Goal: Book appointment/travel/reservation

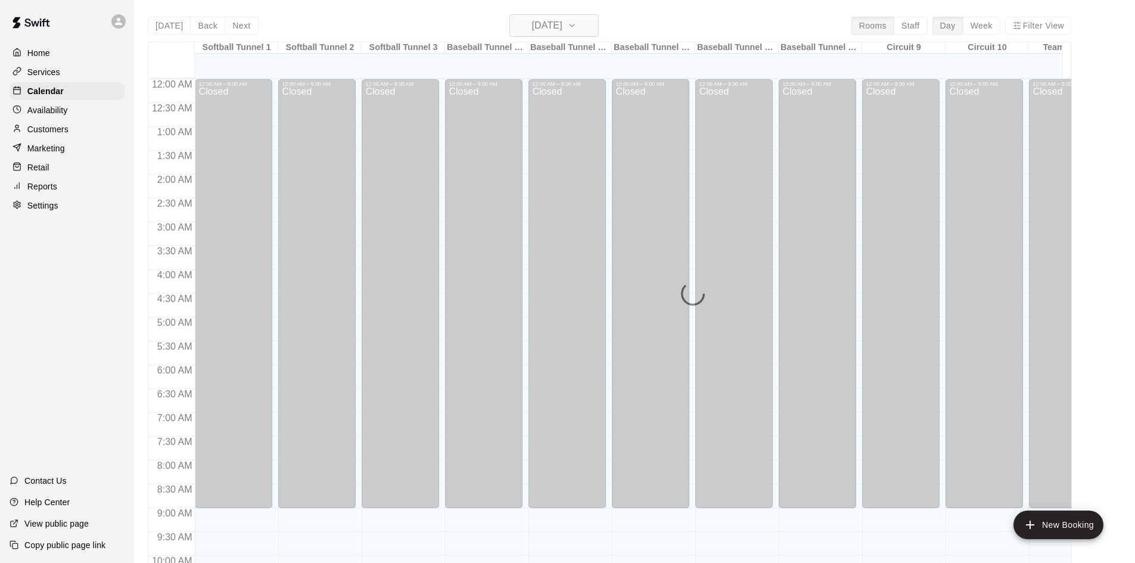
scroll to position [611, 0]
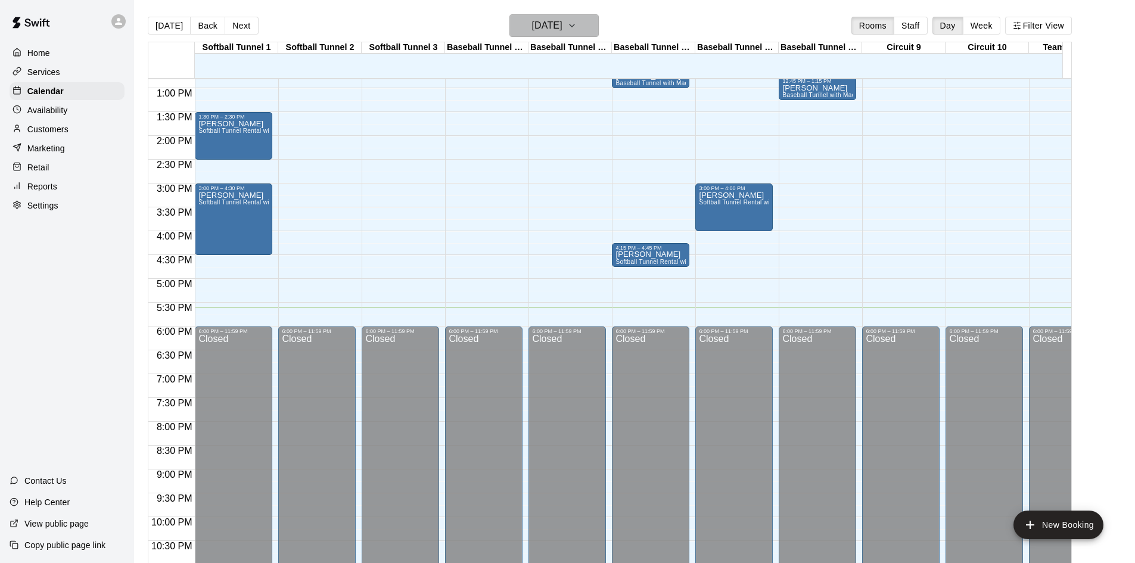
click at [577, 27] on icon "button" at bounding box center [572, 25] width 10 height 14
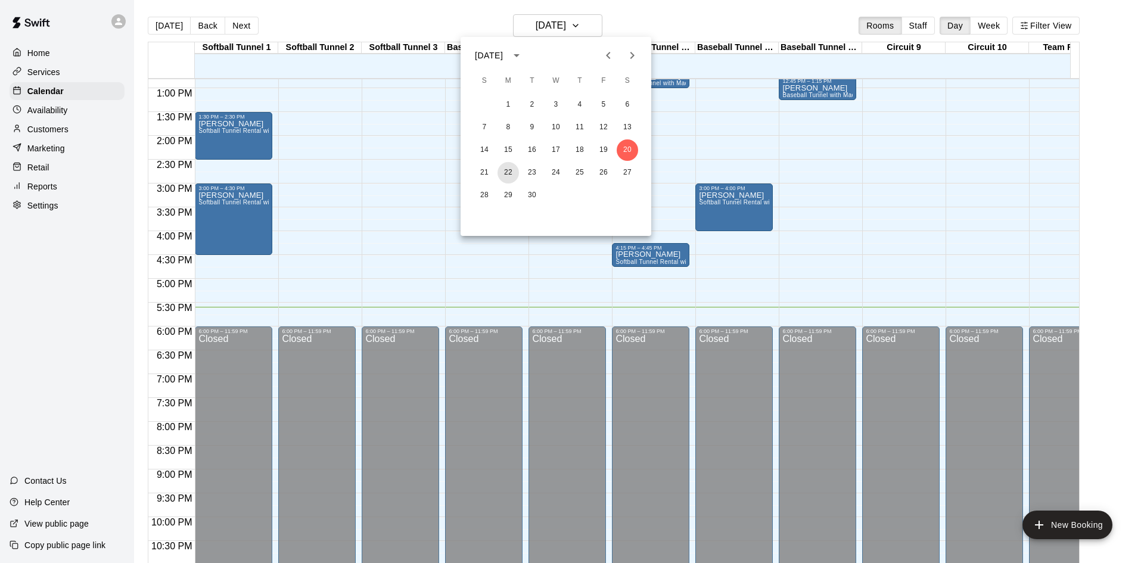
drag, startPoint x: 515, startPoint y: 177, endPoint x: 566, endPoint y: 180, distance: 50.8
click at [516, 177] on button "22" at bounding box center [508, 172] width 21 height 21
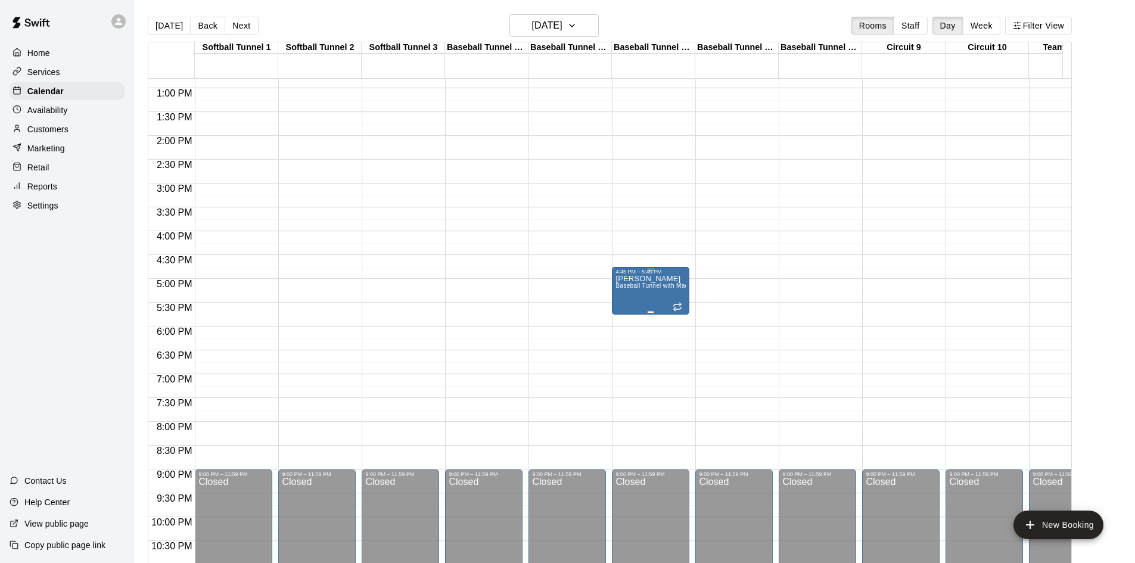
click at [666, 293] on div "[PERSON_NAME] Baseball Tunnel with Machine" at bounding box center [651, 556] width 70 height 563
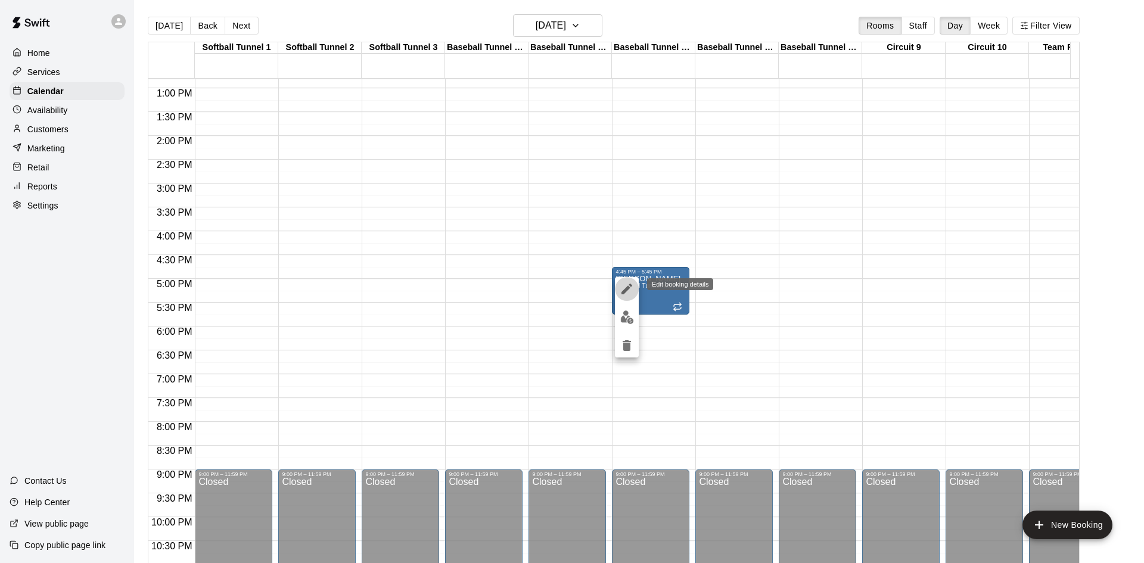
click at [627, 285] on icon "edit" at bounding box center [627, 289] width 14 height 14
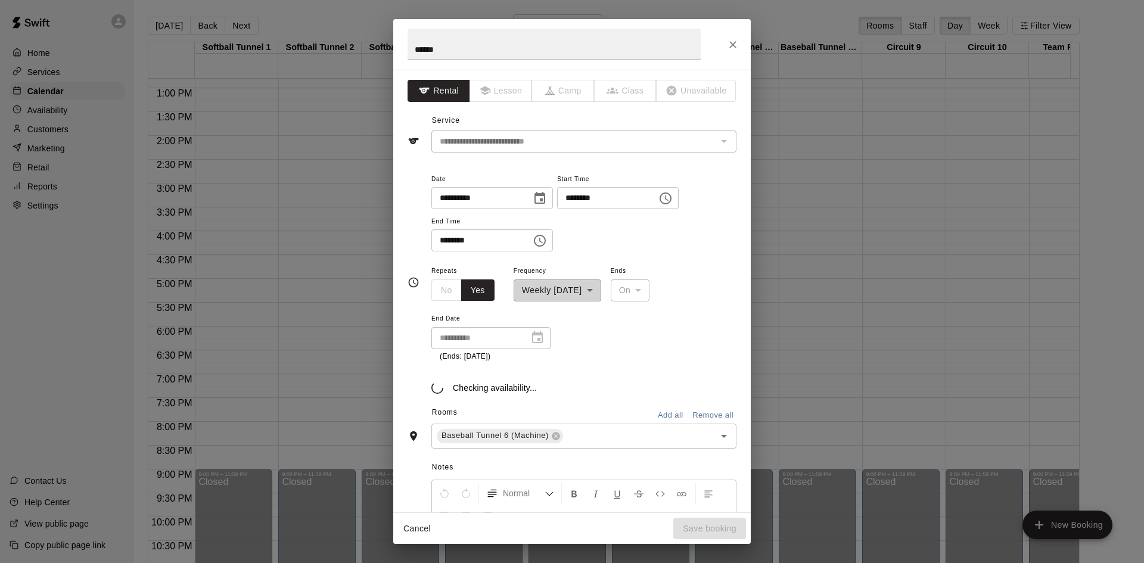
click at [575, 297] on div "**********" at bounding box center [558, 282] width 88 height 38
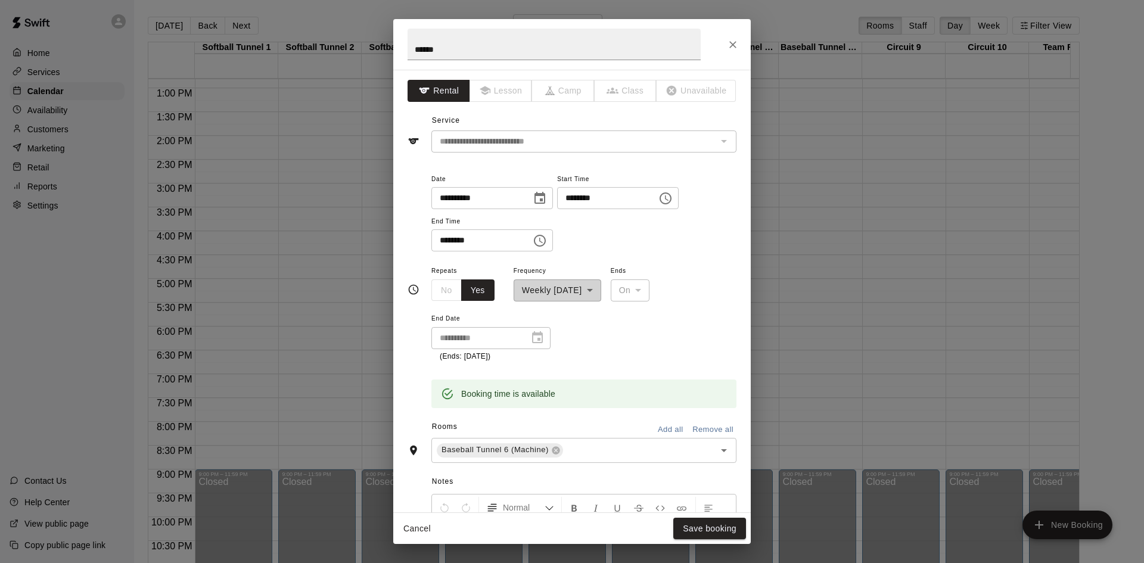
click at [579, 293] on div "**********" at bounding box center [558, 282] width 88 height 38
click at [732, 46] on icon "Close" at bounding box center [733, 44] width 7 height 7
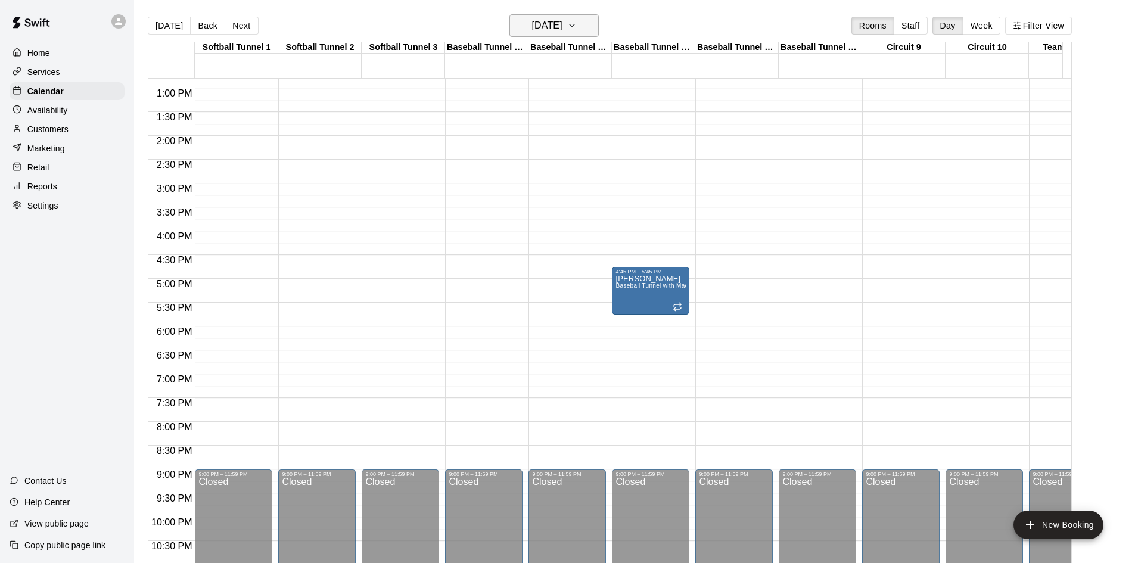
click at [558, 27] on h6 "[DATE]" at bounding box center [547, 25] width 30 height 17
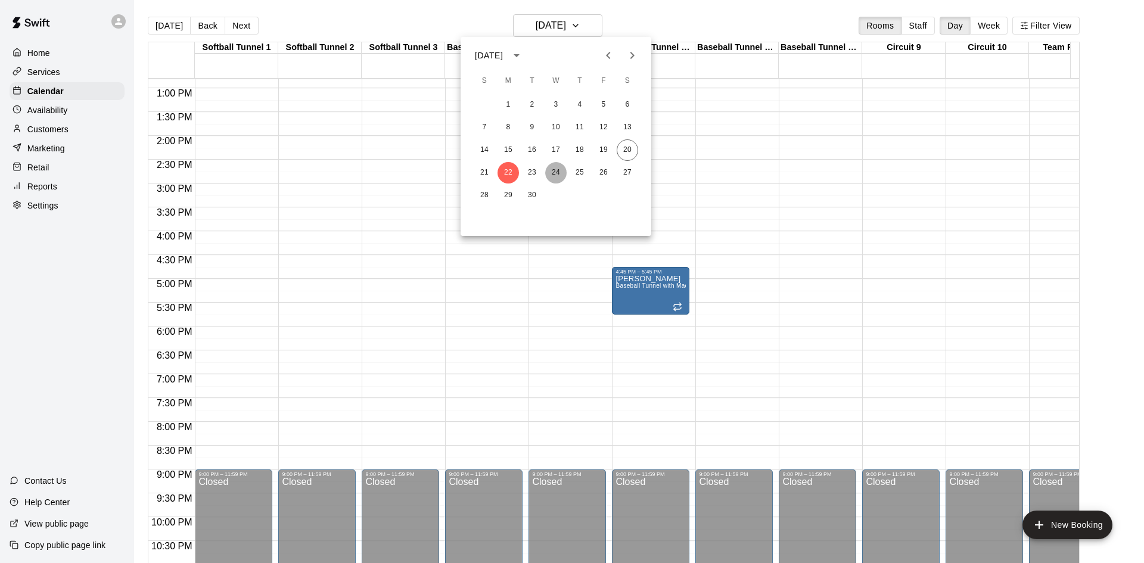
click at [557, 167] on button "24" at bounding box center [555, 172] width 21 height 21
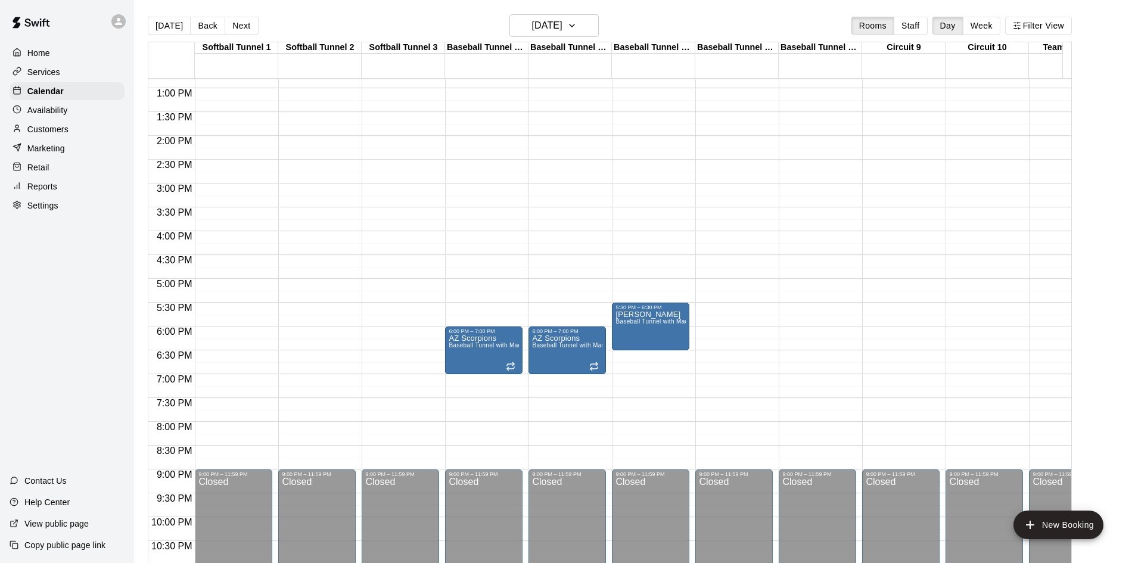
click at [625, 235] on div "12:00 AM – 10:00 AM Closed 5:30 PM – 6:30 PM [PERSON_NAME] Baseball Tunnel with…" at bounding box center [650, 40] width 77 height 1144
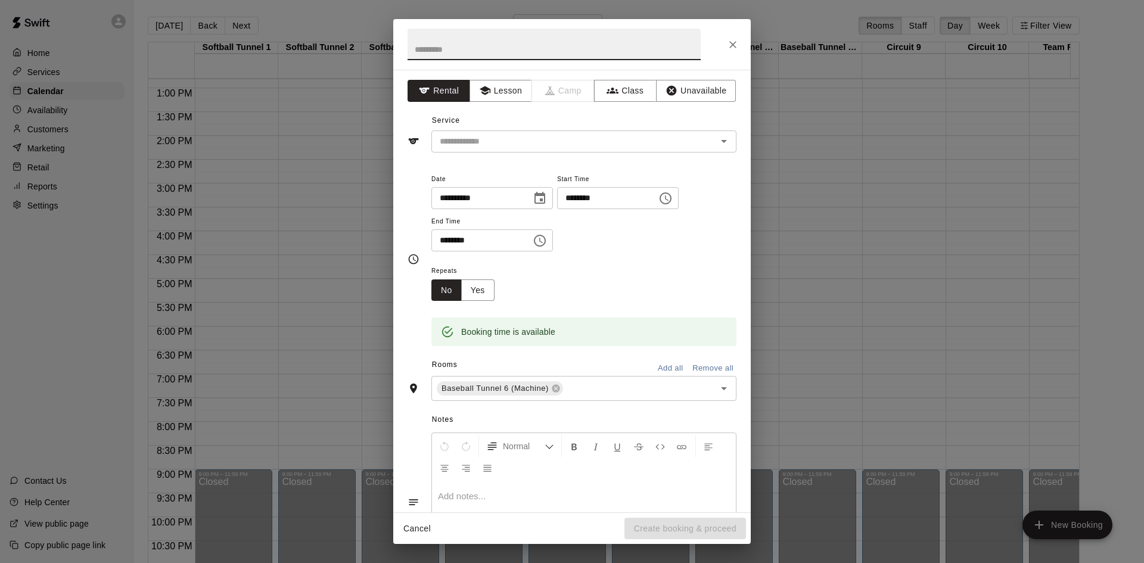
click at [446, 243] on input "********" at bounding box center [478, 240] width 92 height 22
type input "********"
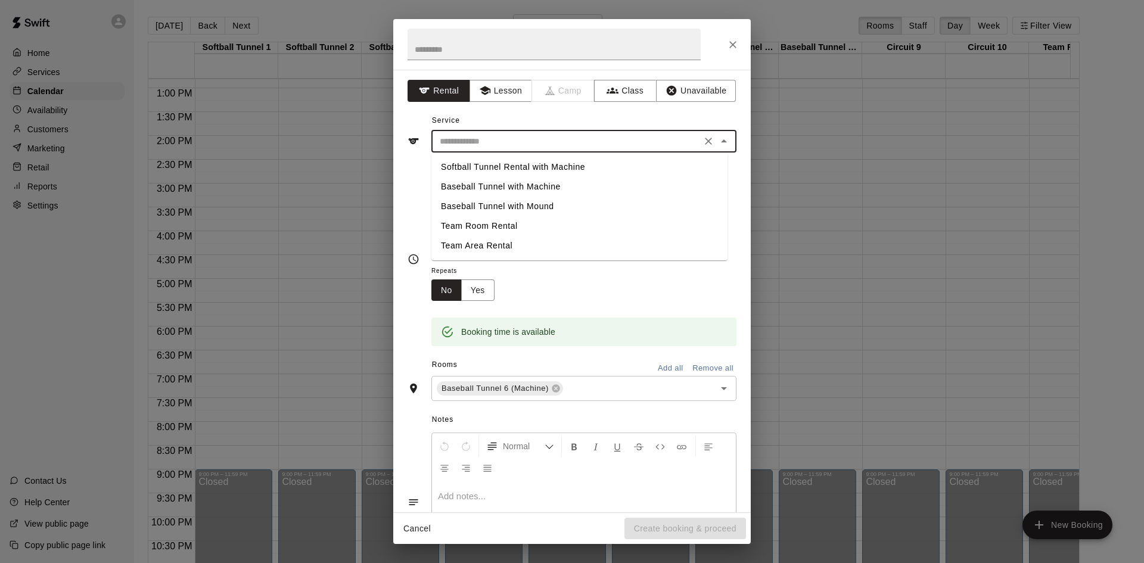
click at [484, 139] on input "text" at bounding box center [566, 141] width 263 height 15
click at [474, 187] on li "Baseball Tunnel with Machine" at bounding box center [580, 187] width 296 height 20
type input "**********"
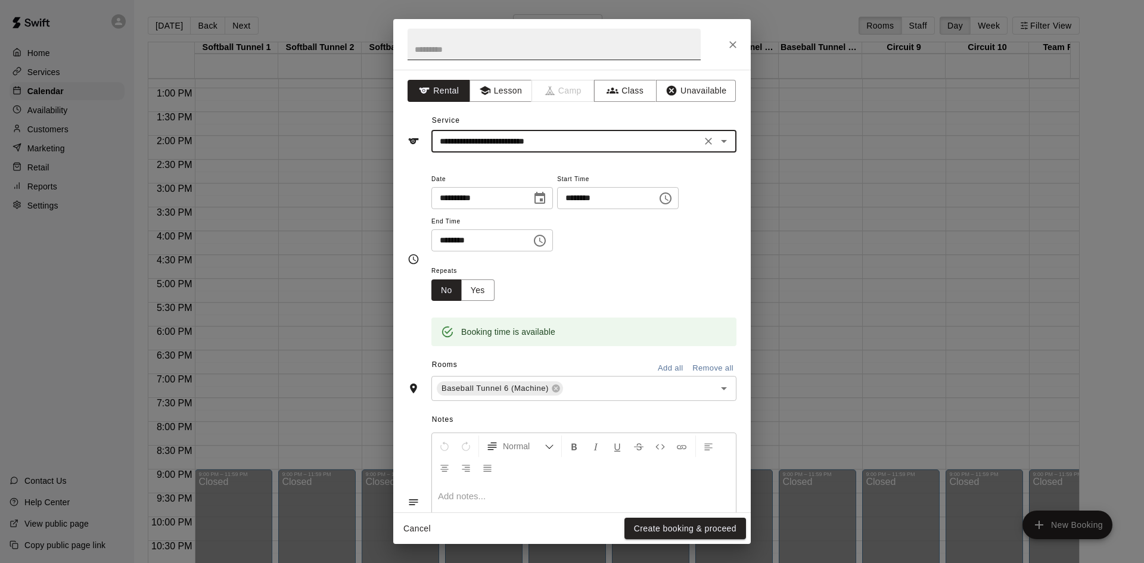
click at [441, 46] on input "text" at bounding box center [554, 45] width 293 height 32
type input "******"
click at [480, 288] on button "Yes" at bounding box center [477, 291] width 33 height 22
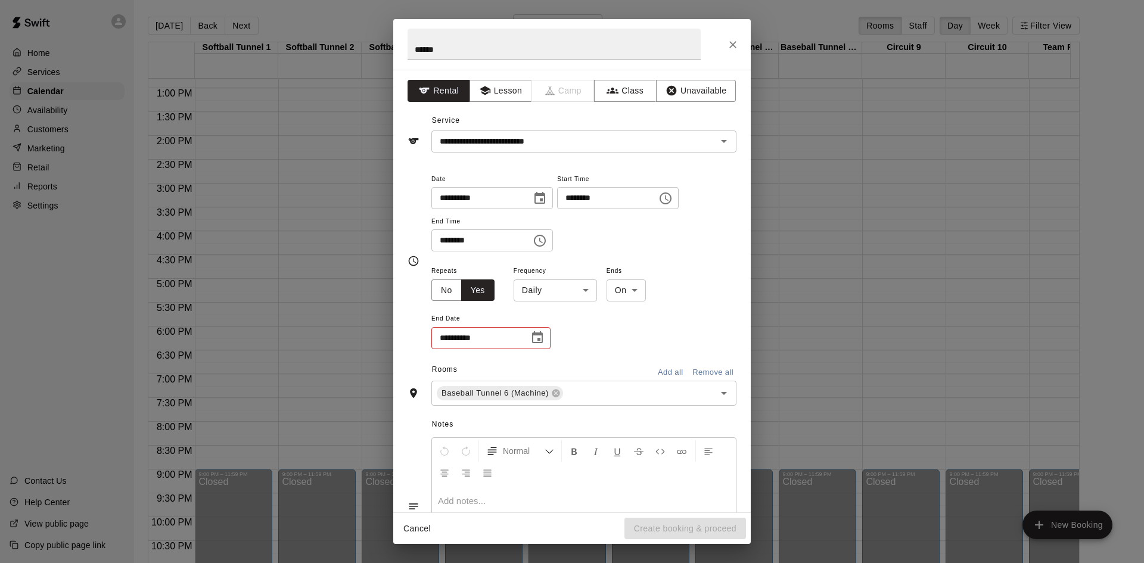
click at [558, 293] on body "Home Services Calendar Availability Customers Marketing Retail Reports Settings…" at bounding box center [572, 291] width 1144 height 582
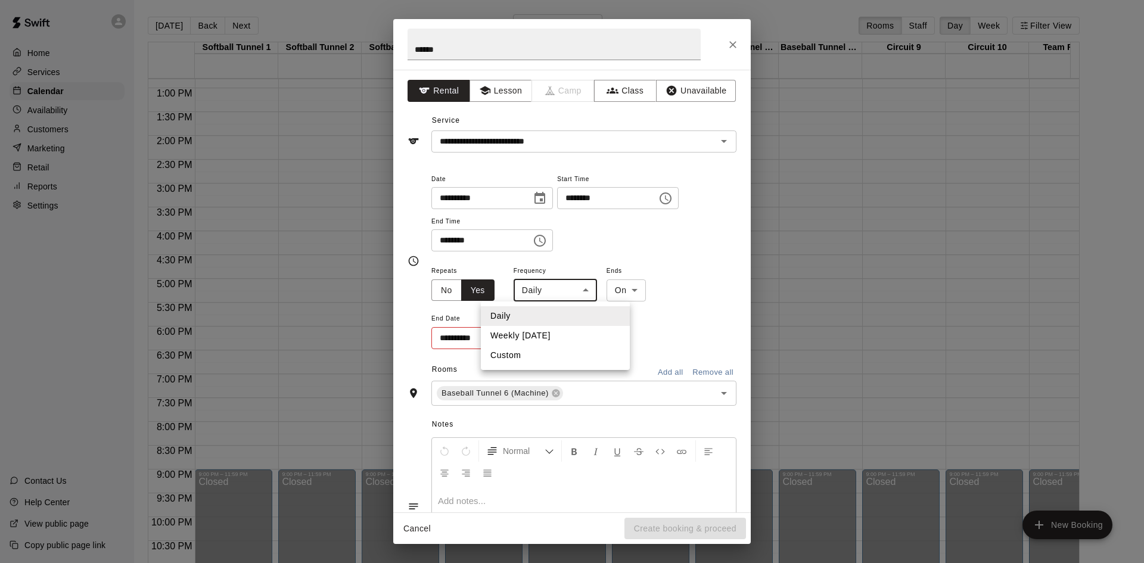
click at [556, 335] on li "Weekly [DATE]" at bounding box center [555, 336] width 149 height 20
type input "******"
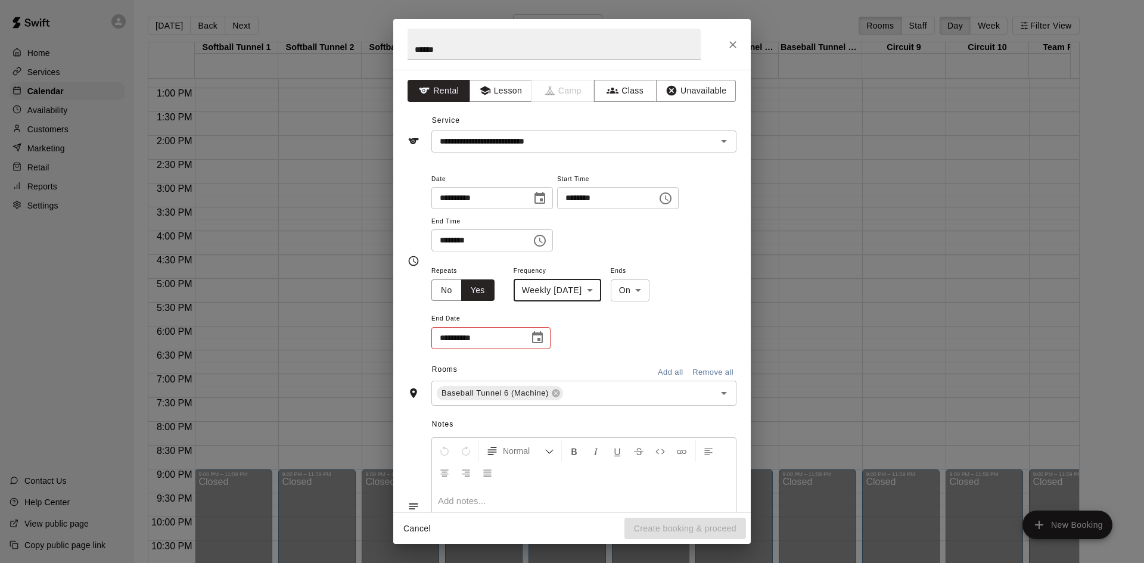
click at [537, 341] on icon "Choose date" at bounding box center [537, 338] width 14 height 14
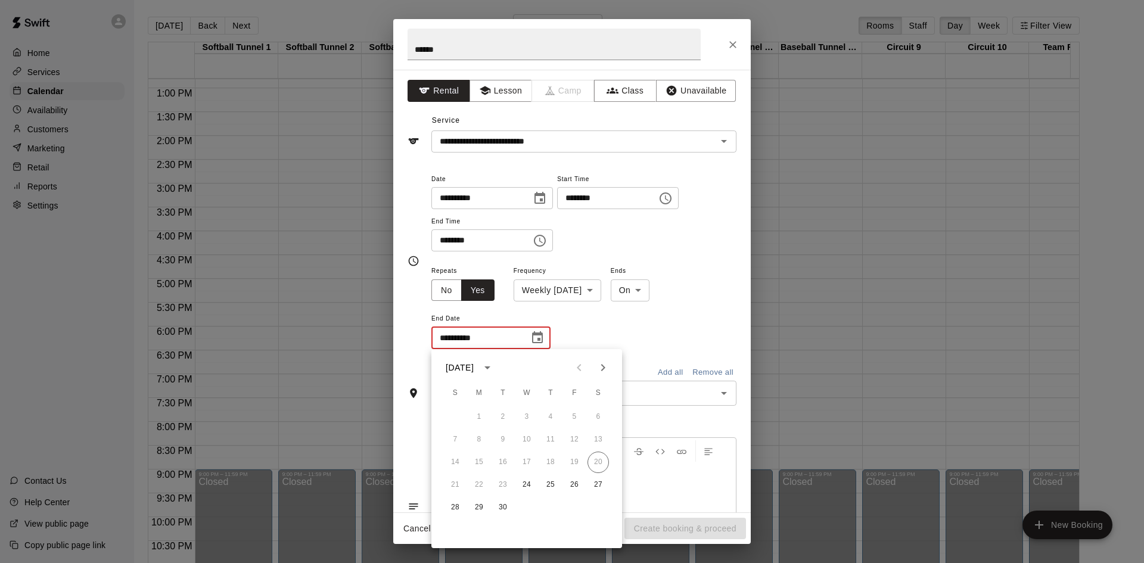
click at [605, 368] on icon "Next month" at bounding box center [603, 367] width 4 height 7
click at [604, 368] on icon "Next month" at bounding box center [603, 367] width 4 height 7
click at [579, 368] on icon "Previous month" at bounding box center [579, 367] width 4 height 7
click at [610, 370] on button "Next month" at bounding box center [603, 368] width 24 height 24
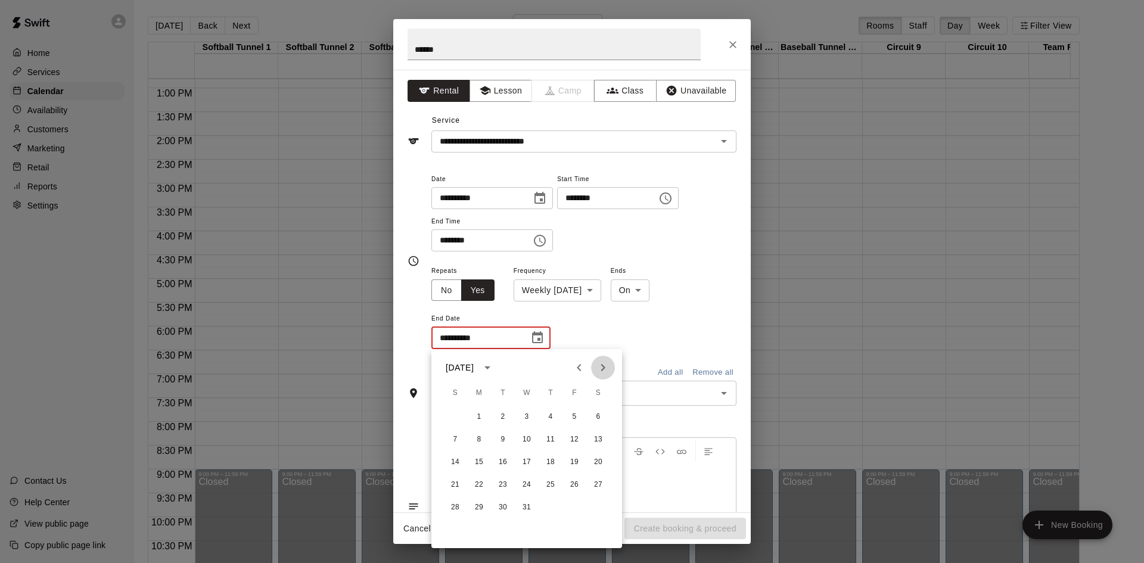
click at [609, 370] on icon "Next month" at bounding box center [603, 368] width 14 height 14
click at [584, 364] on icon "Previous month" at bounding box center [579, 368] width 14 height 14
click at [525, 506] on button "31" at bounding box center [526, 507] width 21 height 21
type input "**********"
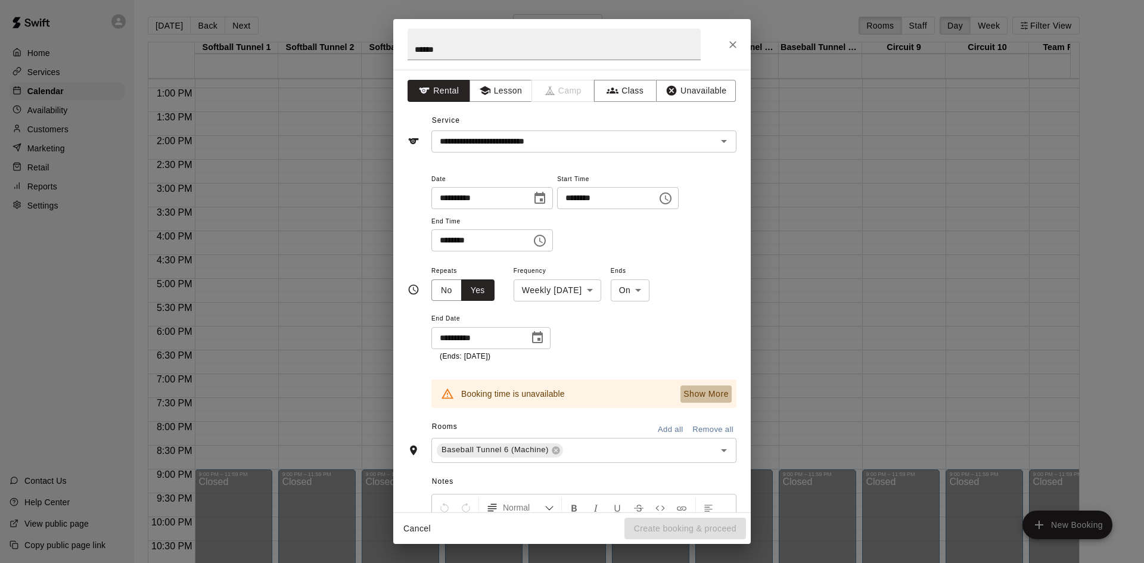
click at [693, 395] on p "Show More" at bounding box center [706, 394] width 45 height 13
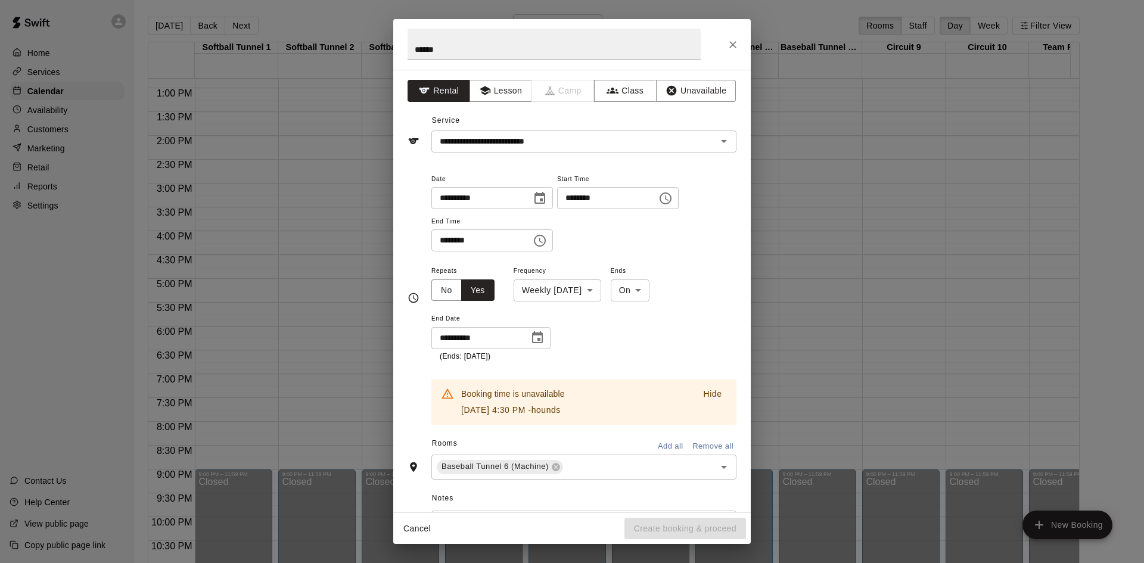
click at [703, 398] on p "Hide" at bounding box center [712, 394] width 18 height 13
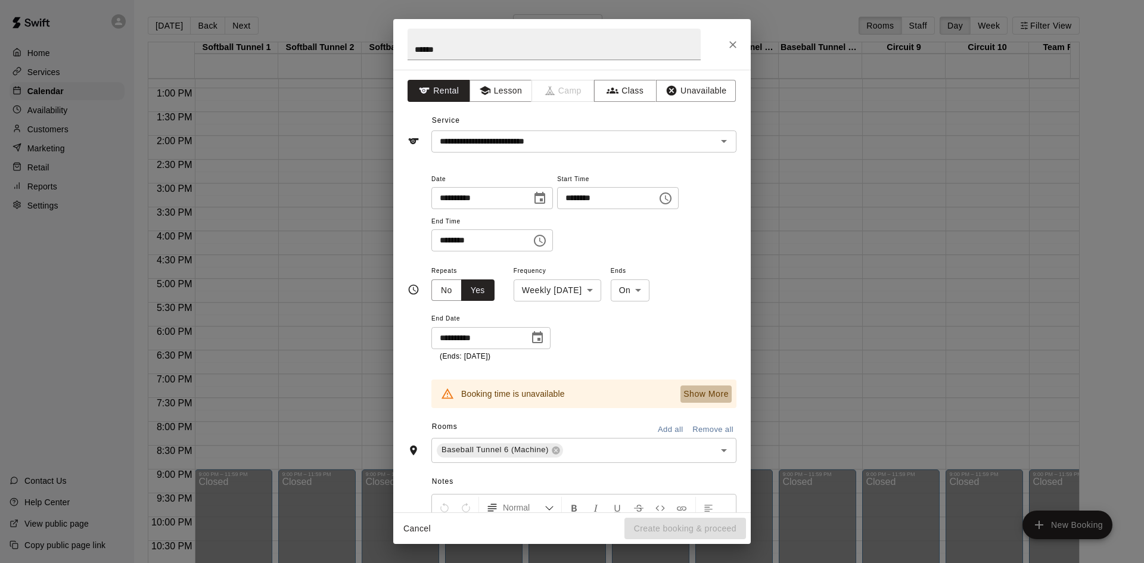
click at [699, 392] on p "Show More" at bounding box center [706, 394] width 45 height 13
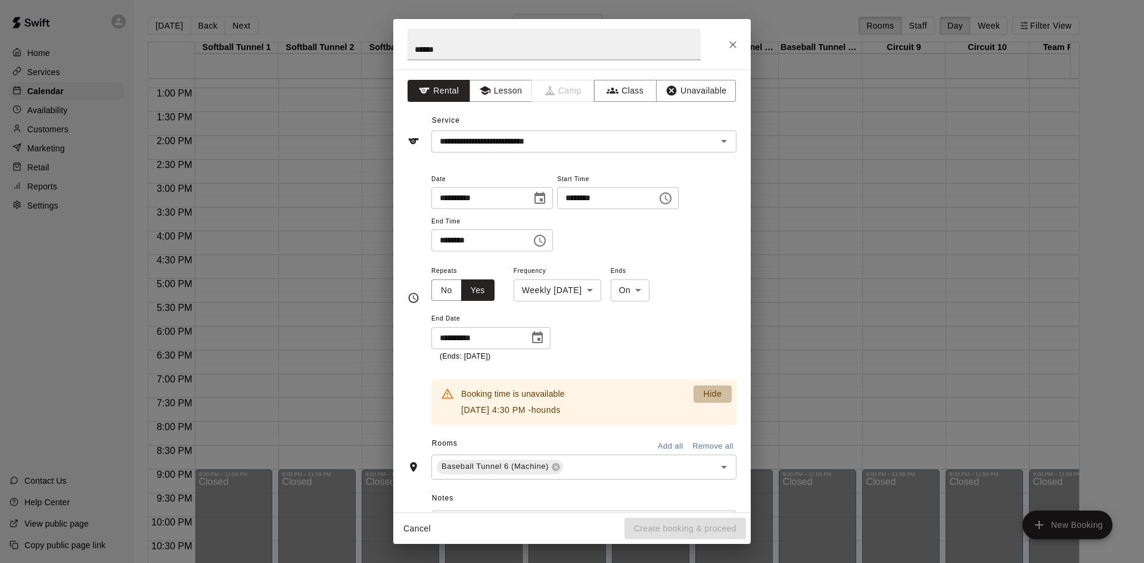
click at [703, 392] on p "Hide" at bounding box center [712, 394] width 18 height 13
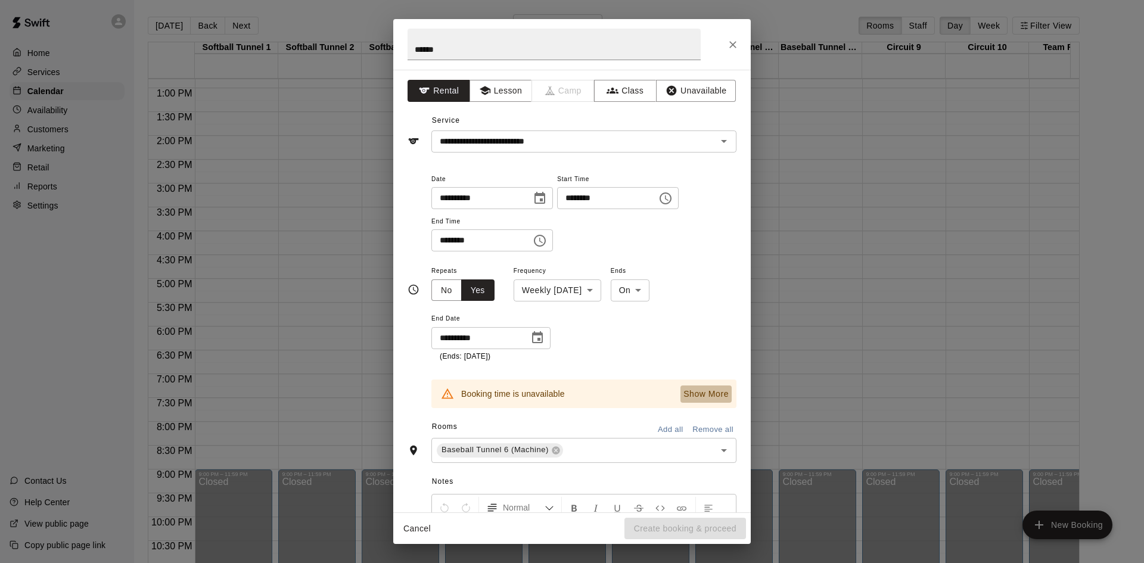
click at [699, 392] on p "Show More" at bounding box center [706, 394] width 45 height 13
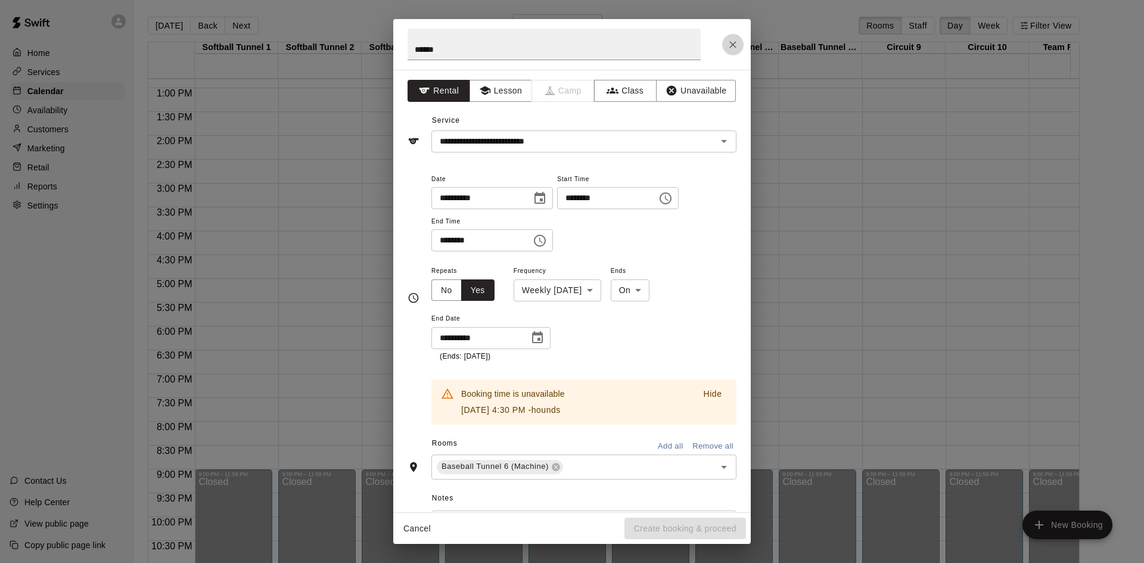
click at [734, 45] on icon "Close" at bounding box center [733, 45] width 12 height 12
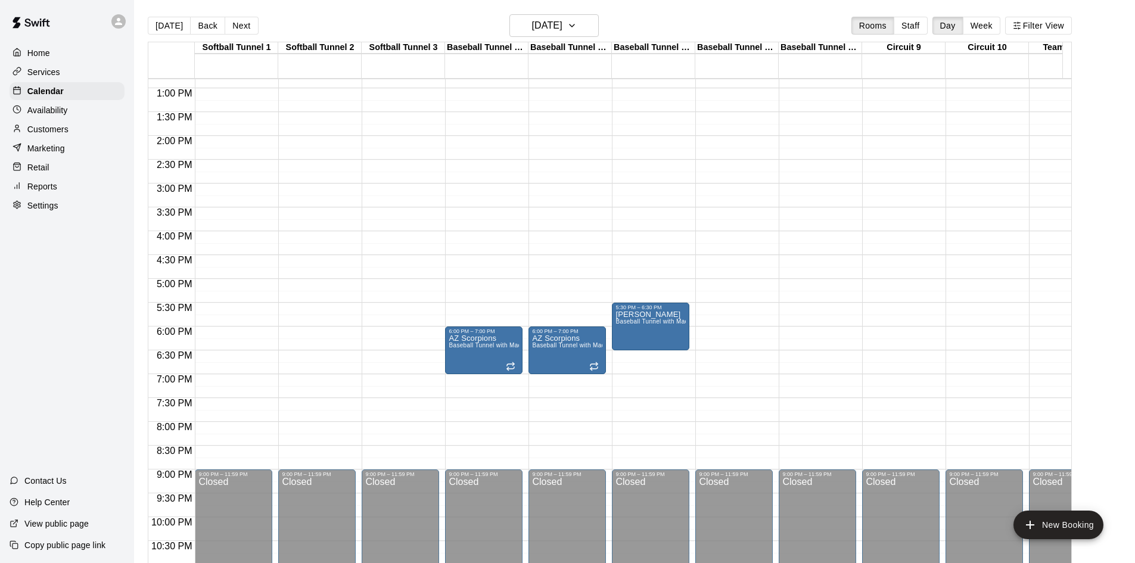
click at [472, 235] on div "12:00 AM – 10:00 AM Closed 6:00 PM – 7:00 PM AZ Scorpions Baseball Tunnel with …" at bounding box center [483, 40] width 77 height 1144
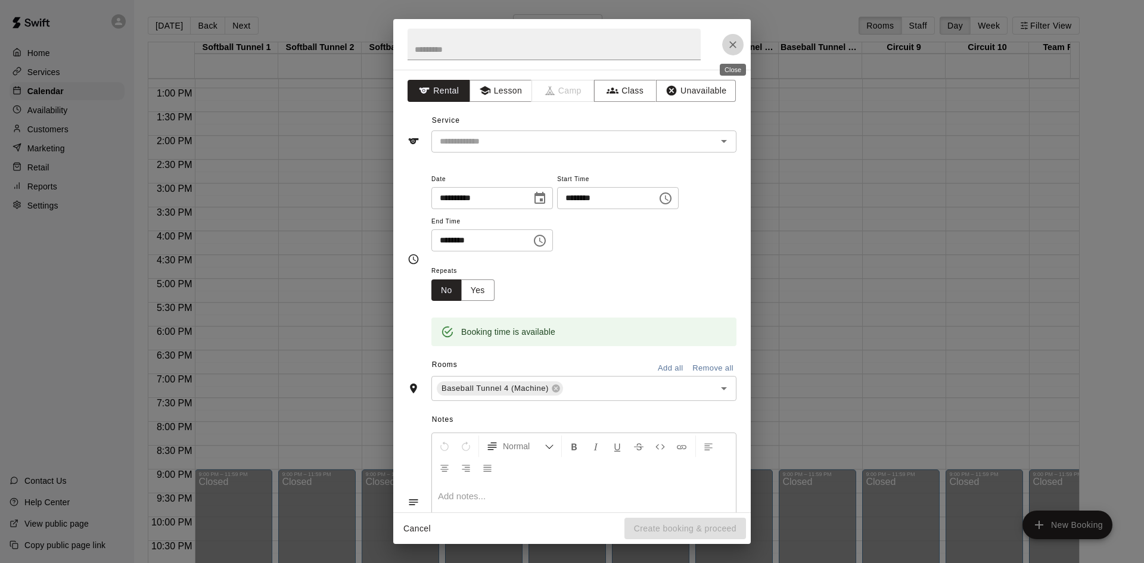
drag, startPoint x: 733, startPoint y: 50, endPoint x: 463, endPoint y: 9, distance: 273.1
click at [729, 49] on icon "Close" at bounding box center [733, 45] width 12 height 12
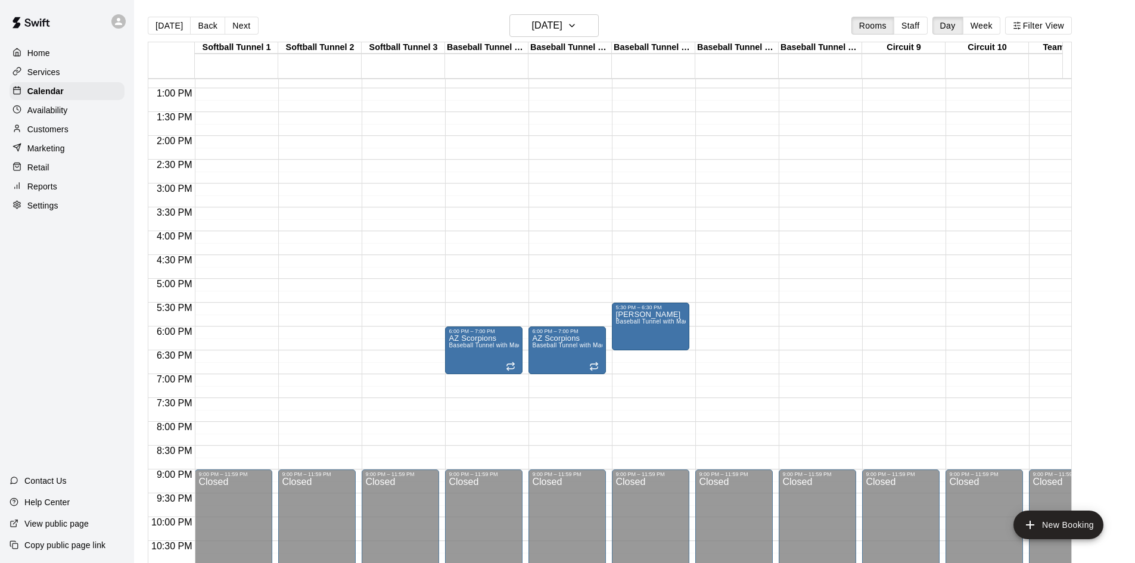
click at [198, 22] on button "Back" at bounding box center [207, 26] width 35 height 18
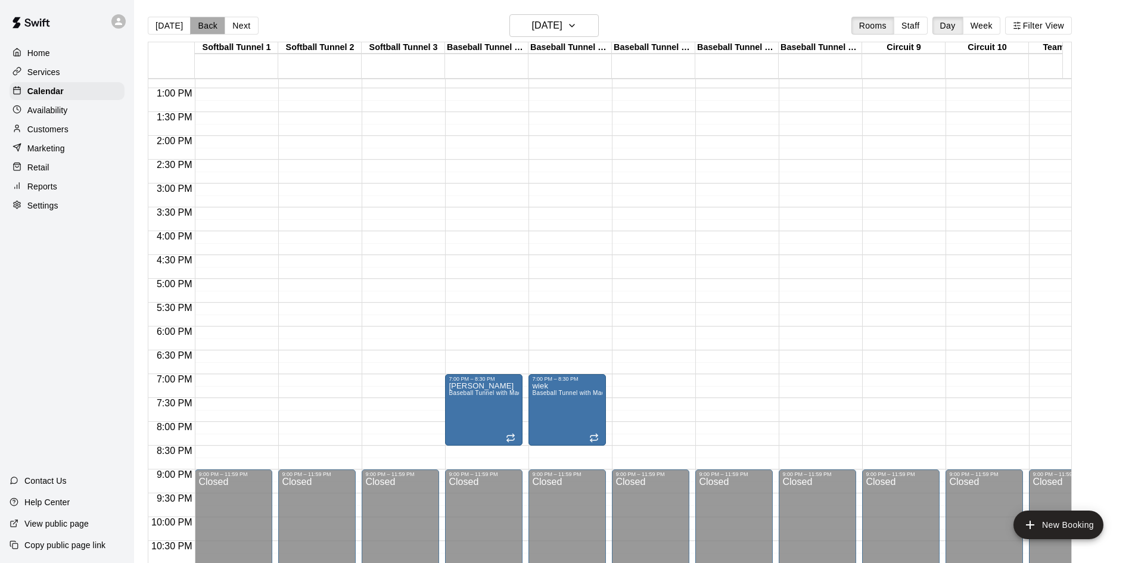
click at [203, 26] on button "Back" at bounding box center [207, 26] width 35 height 18
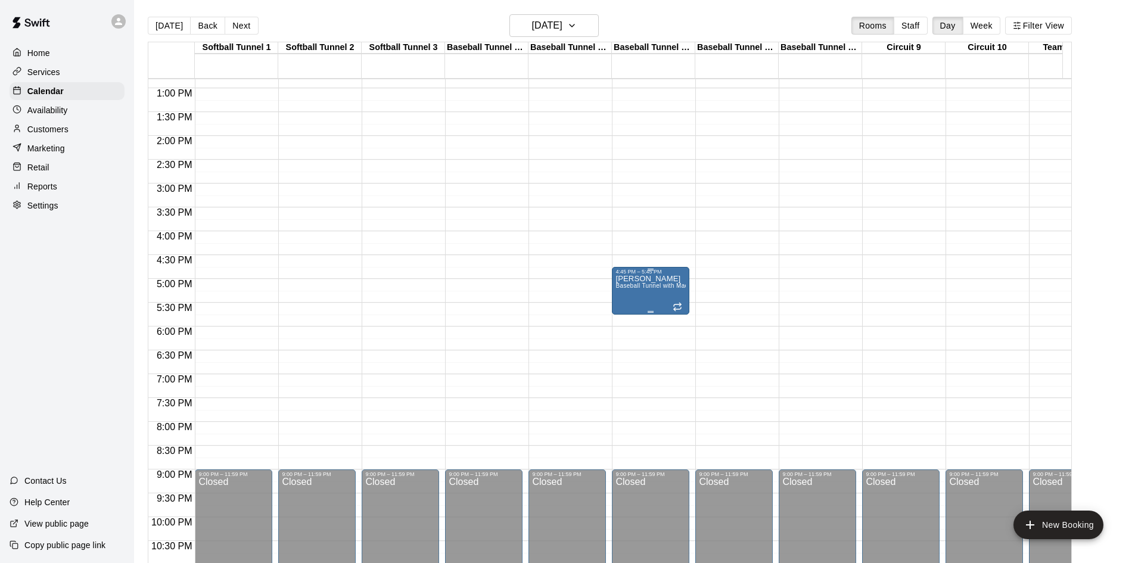
click at [639, 292] on div "[PERSON_NAME] Baseball Tunnel with Machine" at bounding box center [651, 556] width 70 height 563
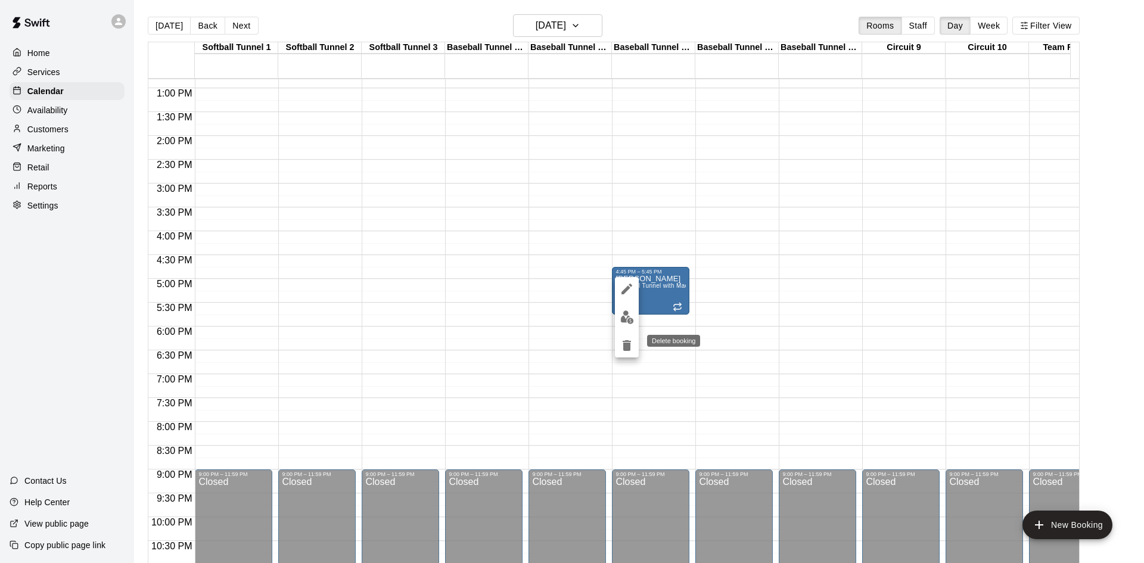
click at [630, 346] on icon "delete" at bounding box center [627, 345] width 8 height 11
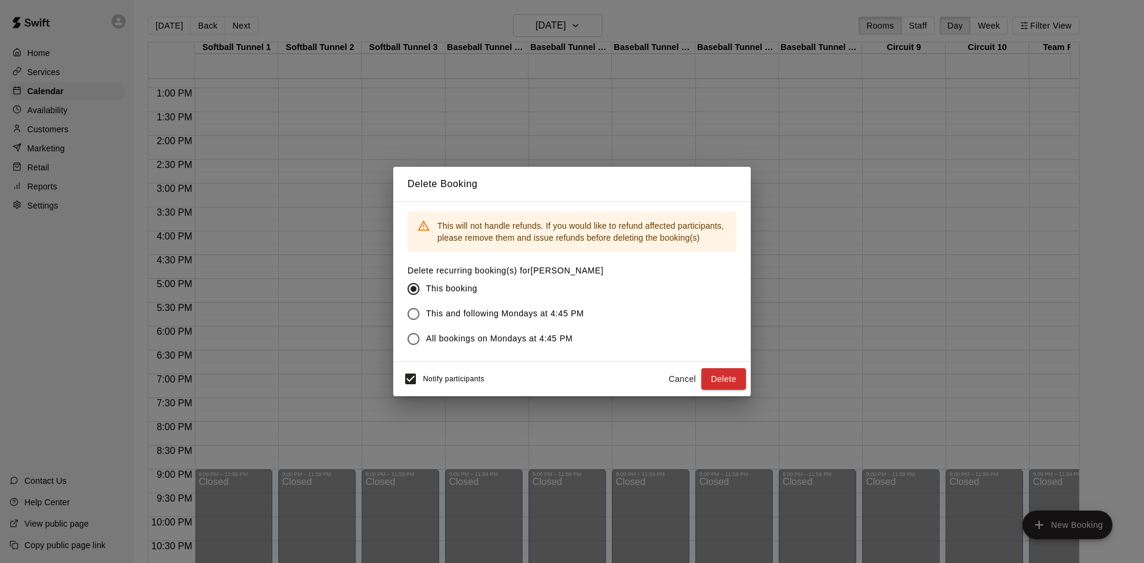
click at [485, 338] on span "All bookings on Mondays at 4:45 PM" at bounding box center [499, 339] width 147 height 13
click at [689, 380] on button "Cancel" at bounding box center [682, 379] width 38 height 22
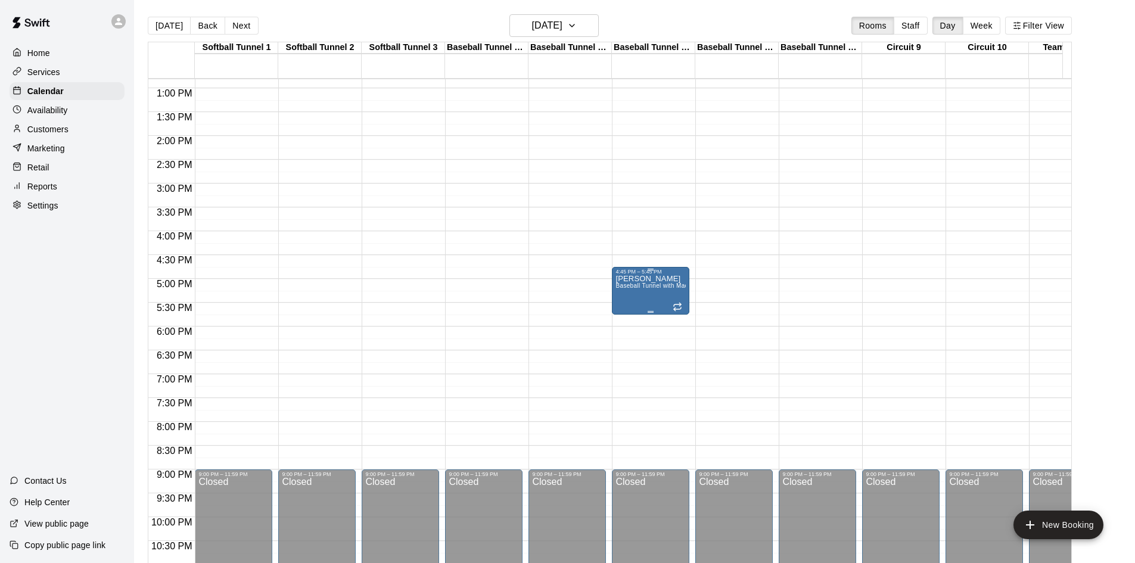
click at [641, 288] on span "Baseball Tunnel with Machine" at bounding box center [658, 286] width 85 height 7
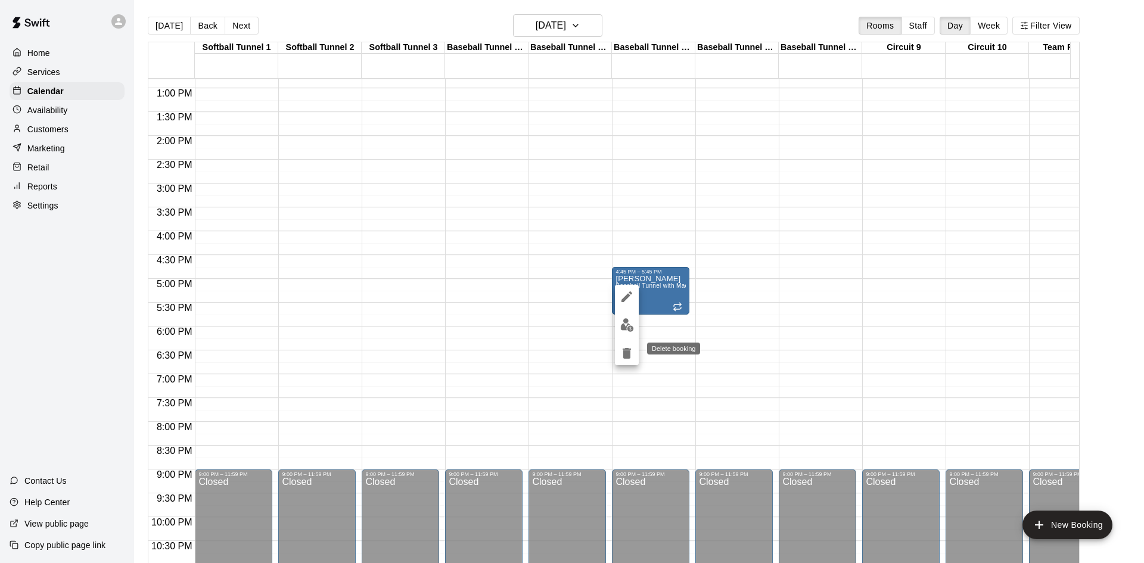
click at [629, 358] on icon "delete" at bounding box center [627, 353] width 8 height 11
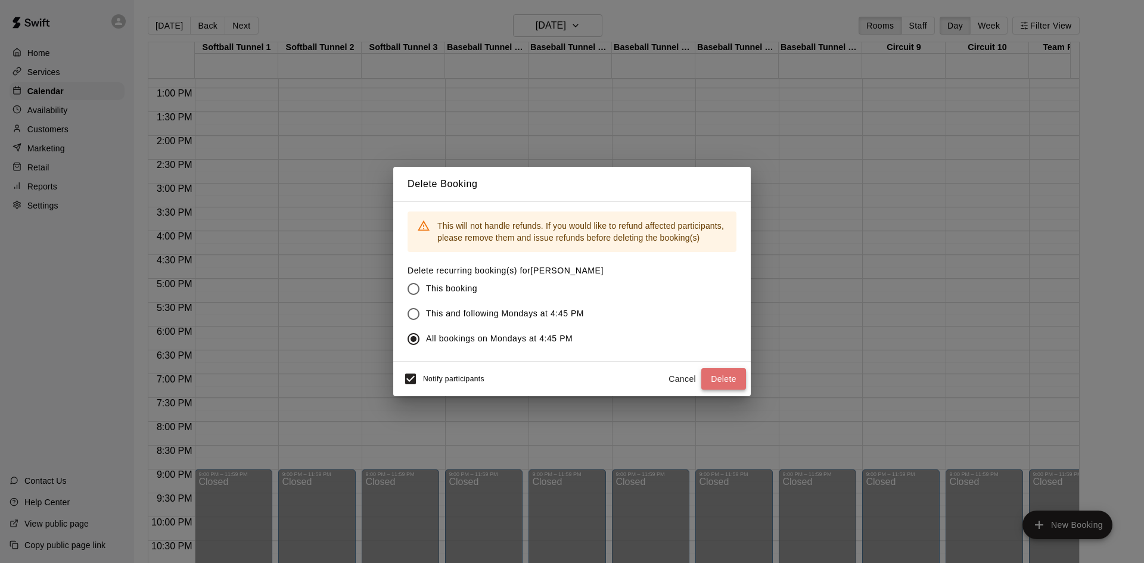
click at [726, 376] on button "Delete" at bounding box center [724, 379] width 45 height 22
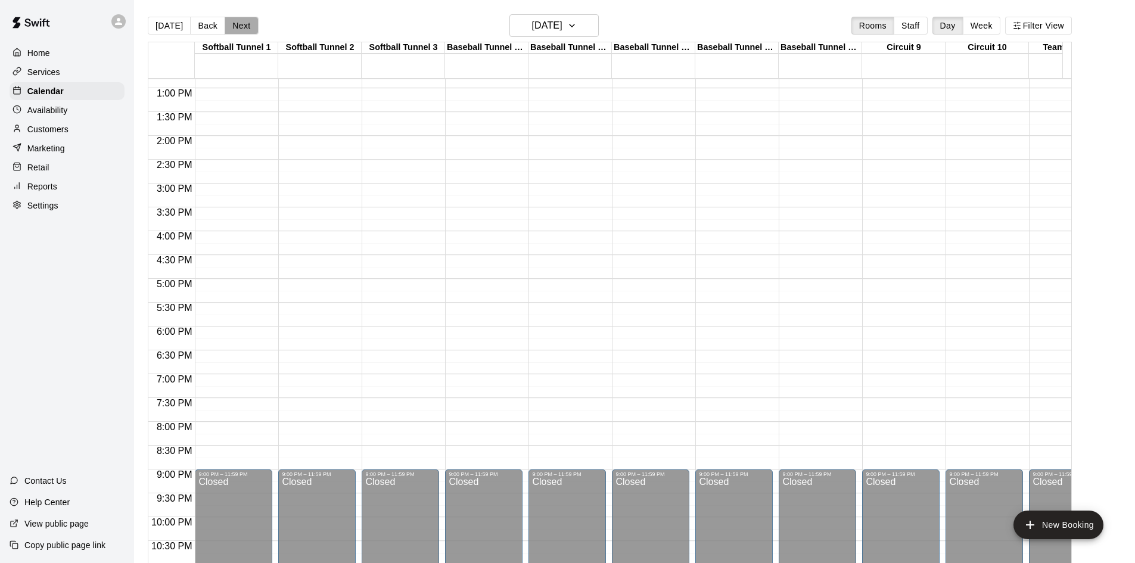
click at [231, 23] on button "Next" at bounding box center [241, 26] width 33 height 18
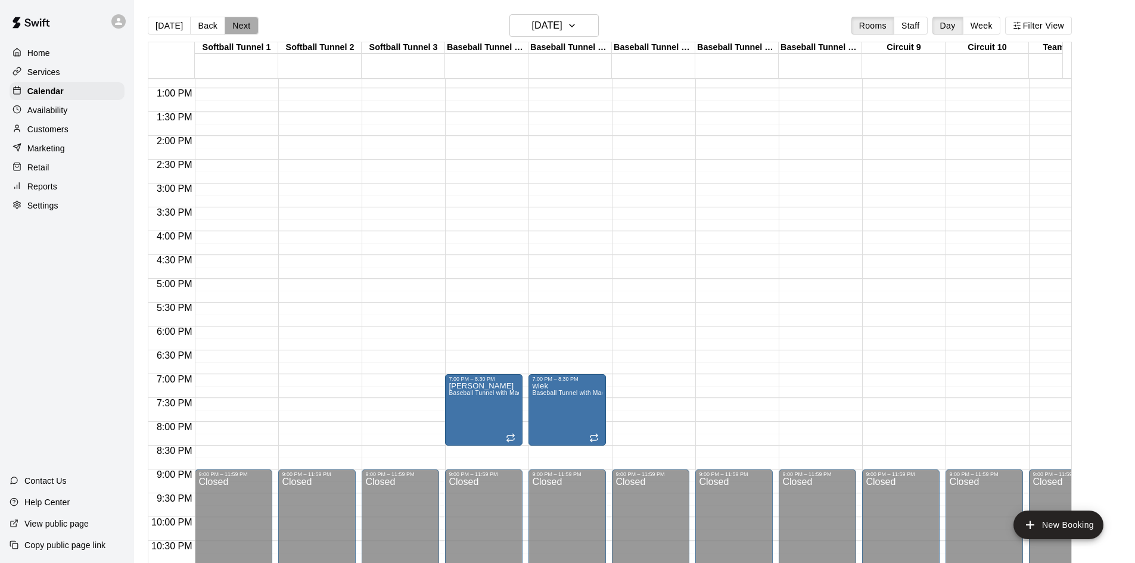
click at [234, 27] on button "Next" at bounding box center [241, 26] width 33 height 18
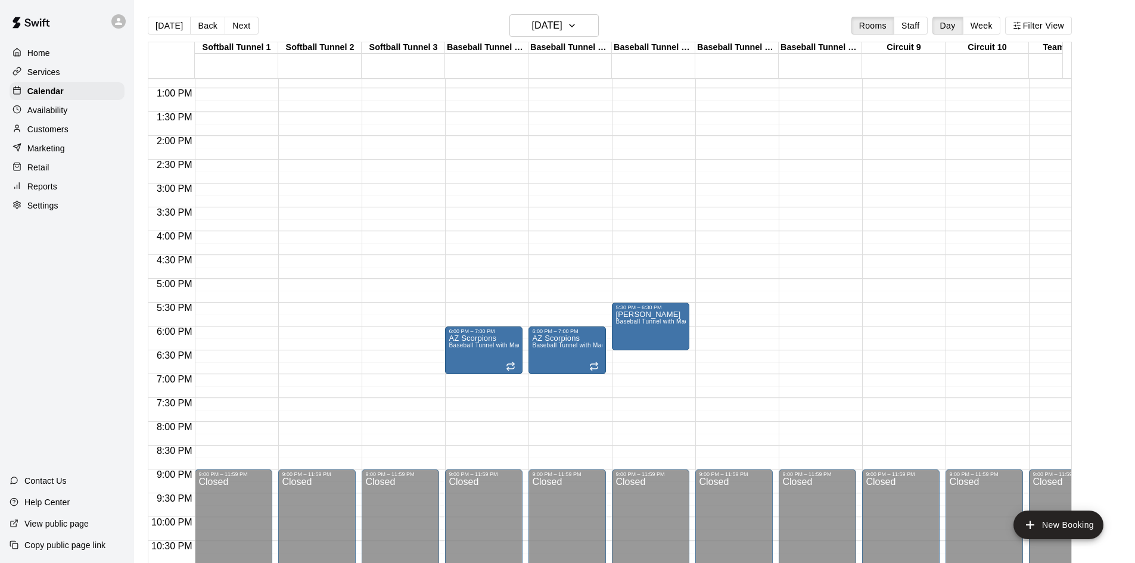
click at [477, 237] on div "12:00 AM – 10:00 AM Closed 6:00 PM – 7:00 PM AZ Scorpions Baseball Tunnel with …" at bounding box center [483, 40] width 77 height 1144
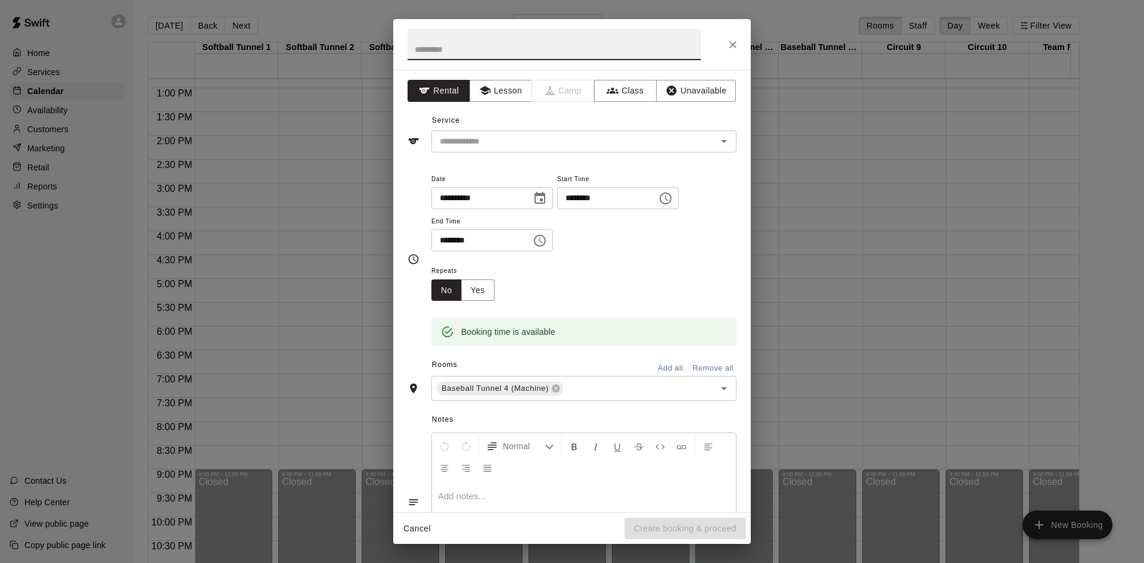
click at [449, 242] on input "********" at bounding box center [478, 240] width 92 height 22
type input "********"
click at [484, 288] on button "Yes" at bounding box center [477, 291] width 33 height 22
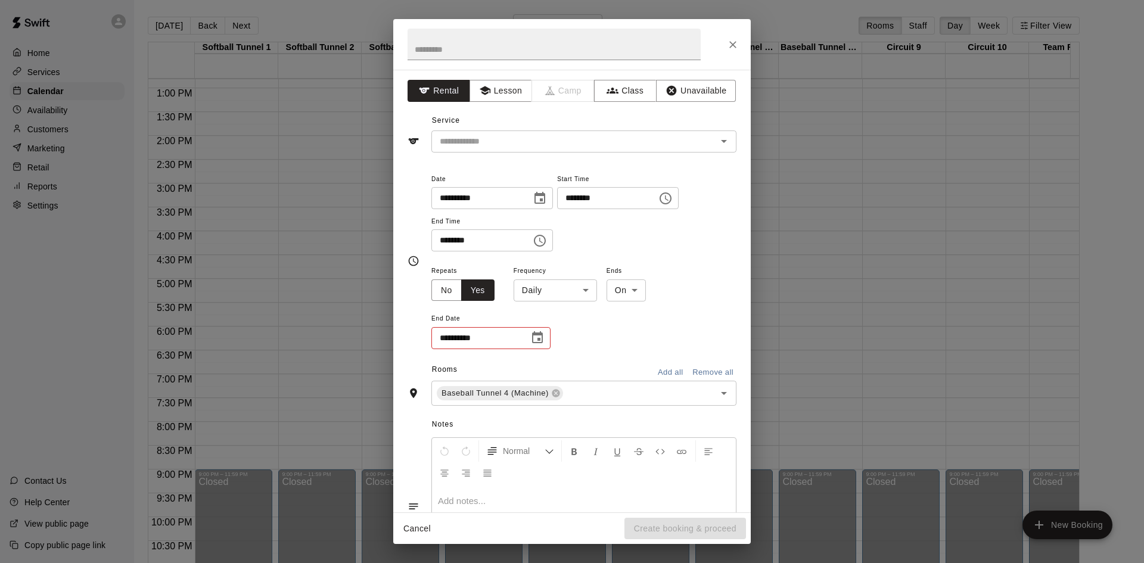
click at [535, 286] on body "Home Services Calendar Availability Customers Marketing Retail Reports Settings…" at bounding box center [572, 291] width 1144 height 582
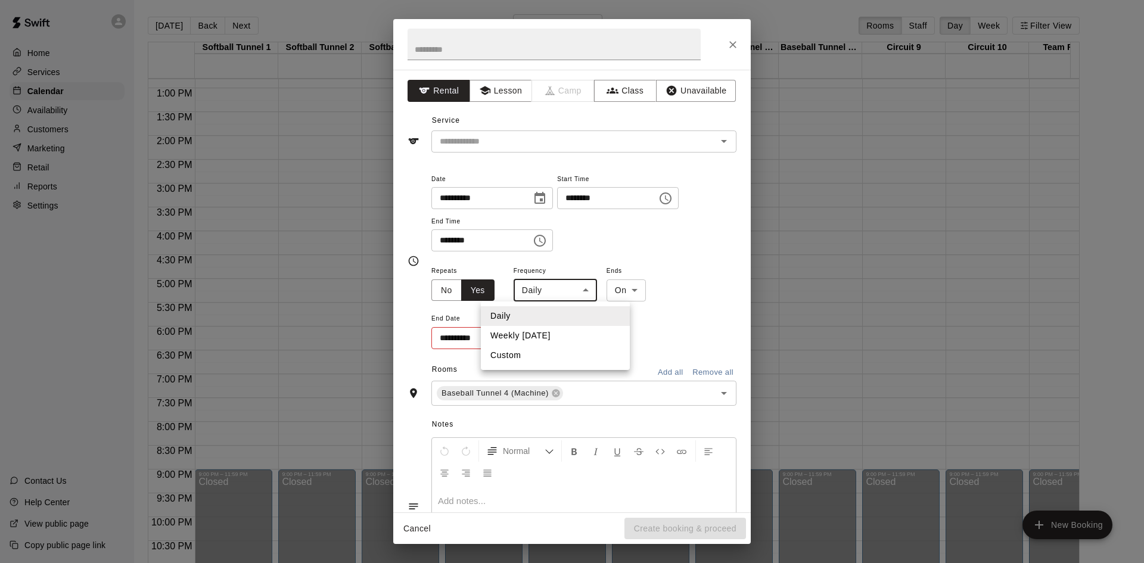
click at [558, 337] on li "Weekly [DATE]" at bounding box center [555, 336] width 149 height 20
type input "******"
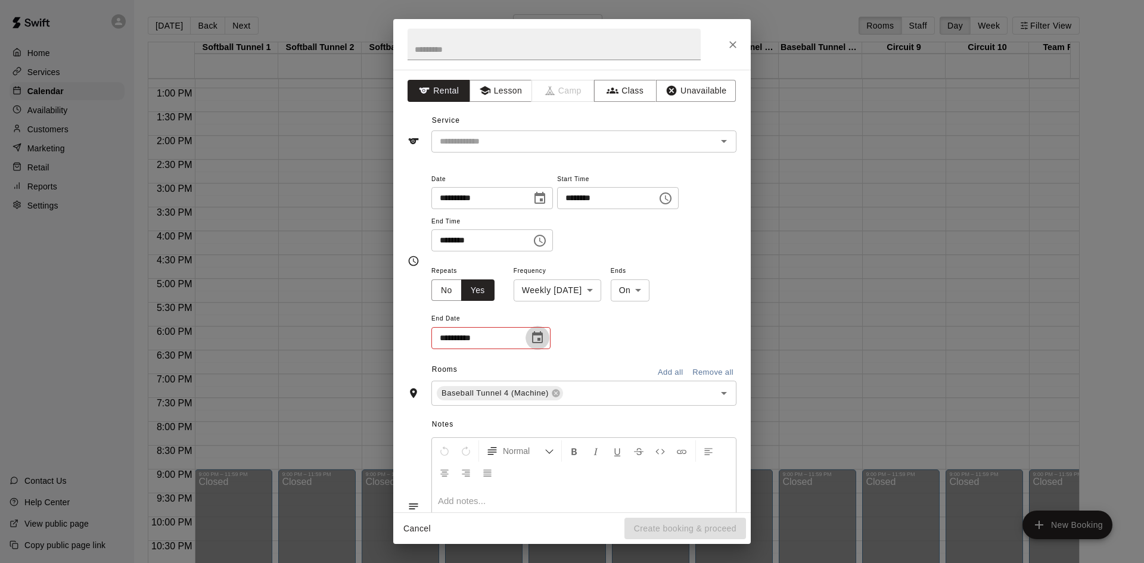
click at [538, 337] on icon "Choose date" at bounding box center [537, 338] width 14 height 14
click at [606, 370] on icon "Next month" at bounding box center [603, 368] width 14 height 14
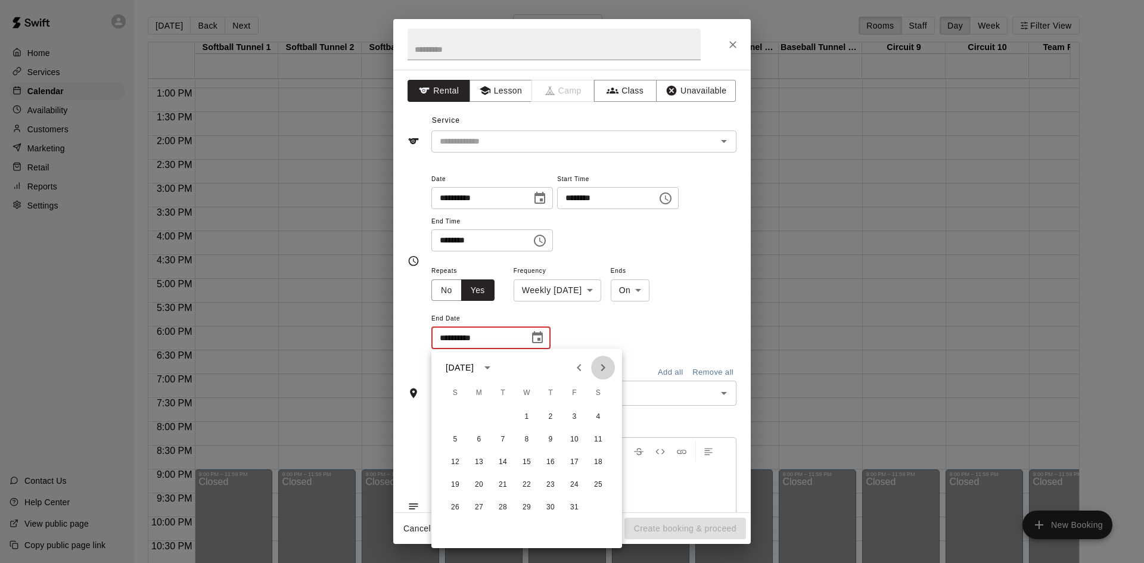
click at [606, 370] on icon "Next month" at bounding box center [603, 368] width 14 height 14
click at [526, 507] on button "31" at bounding box center [526, 507] width 21 height 21
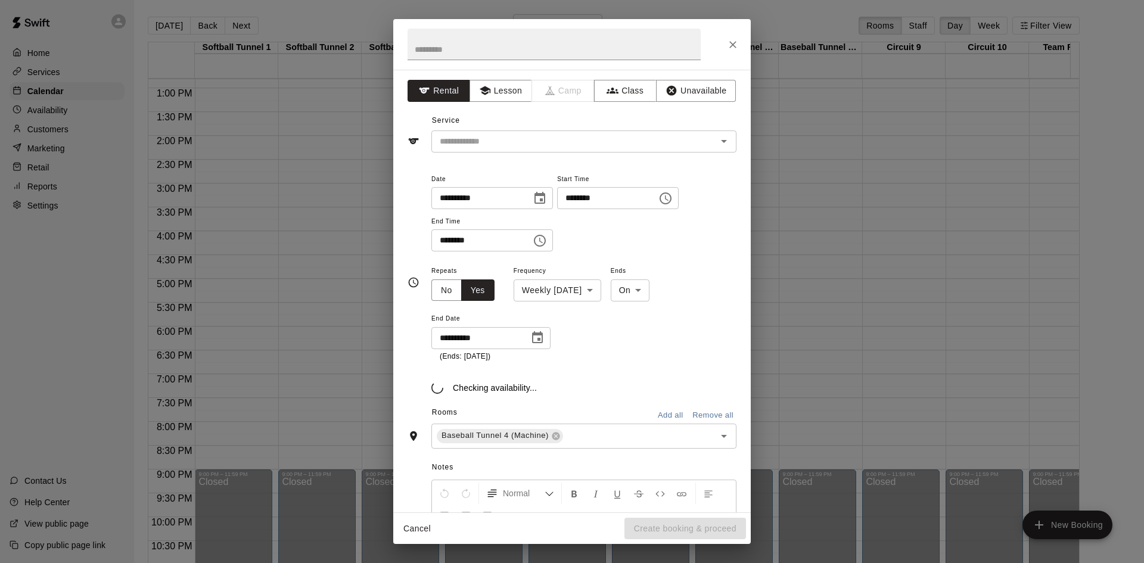
type input "**********"
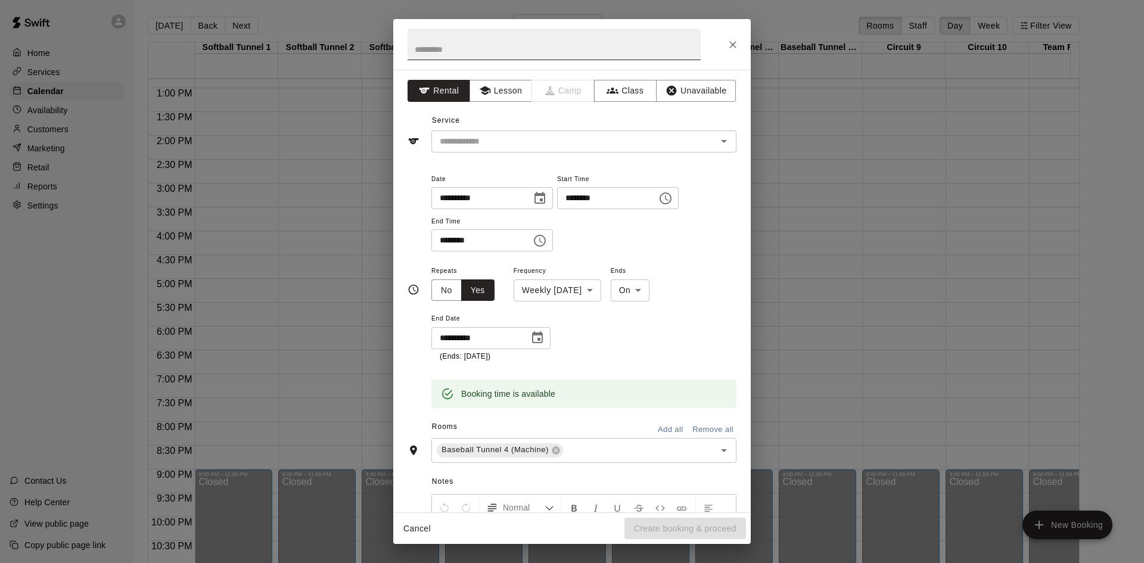
click at [449, 54] on input "text" at bounding box center [554, 45] width 293 height 32
click at [431, 42] on input "text" at bounding box center [554, 45] width 293 height 32
type input "******"
click at [542, 142] on input "text" at bounding box center [566, 141] width 263 height 15
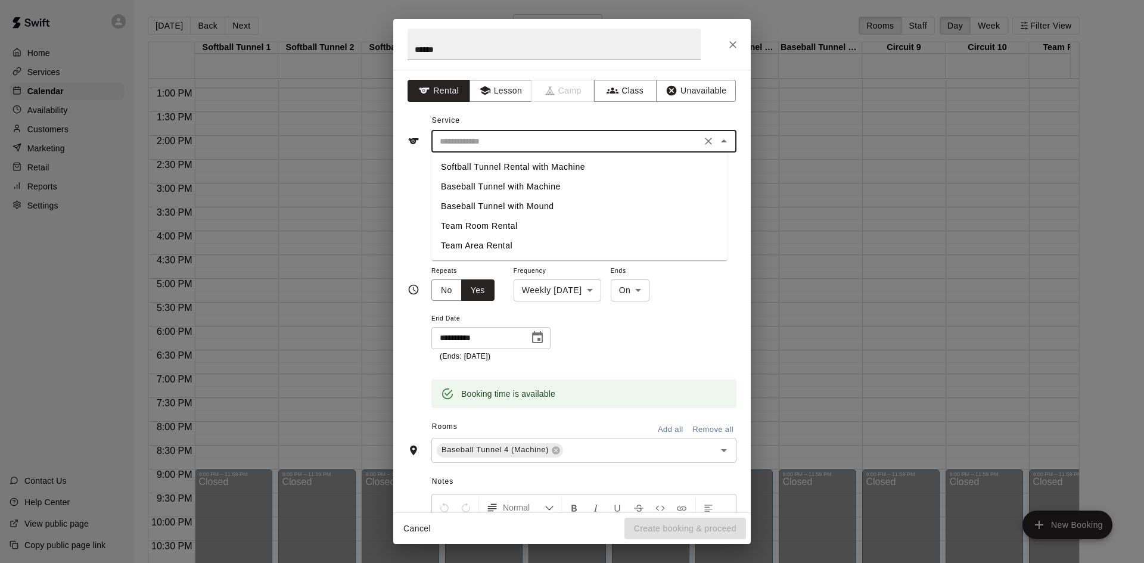
click at [509, 187] on li "Baseball Tunnel with Machine" at bounding box center [580, 187] width 296 height 20
type input "**********"
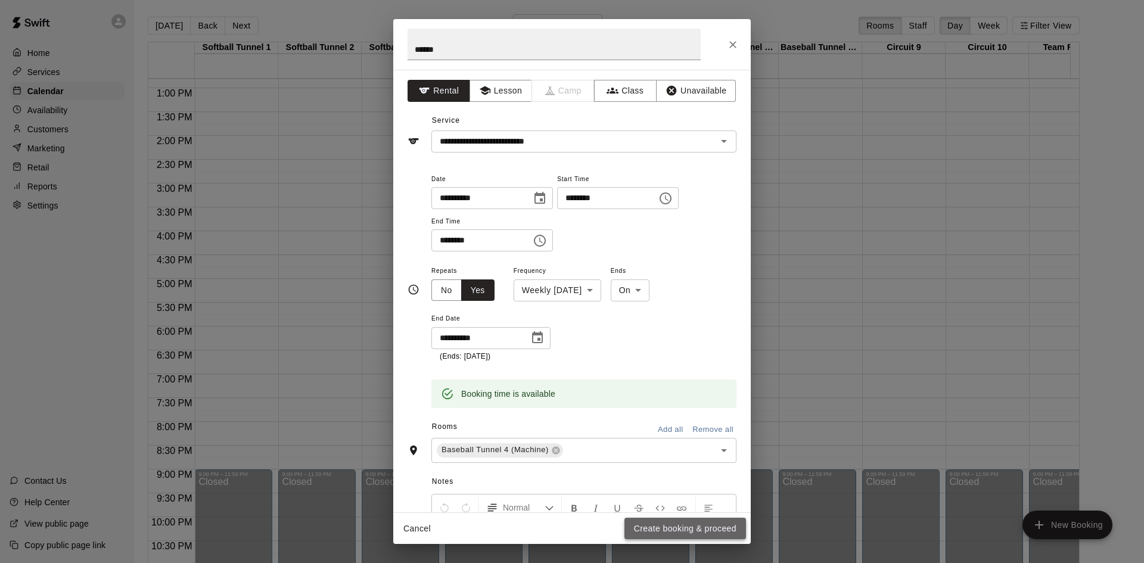
click at [675, 529] on button "Create booking & proceed" at bounding box center [686, 529] width 122 height 22
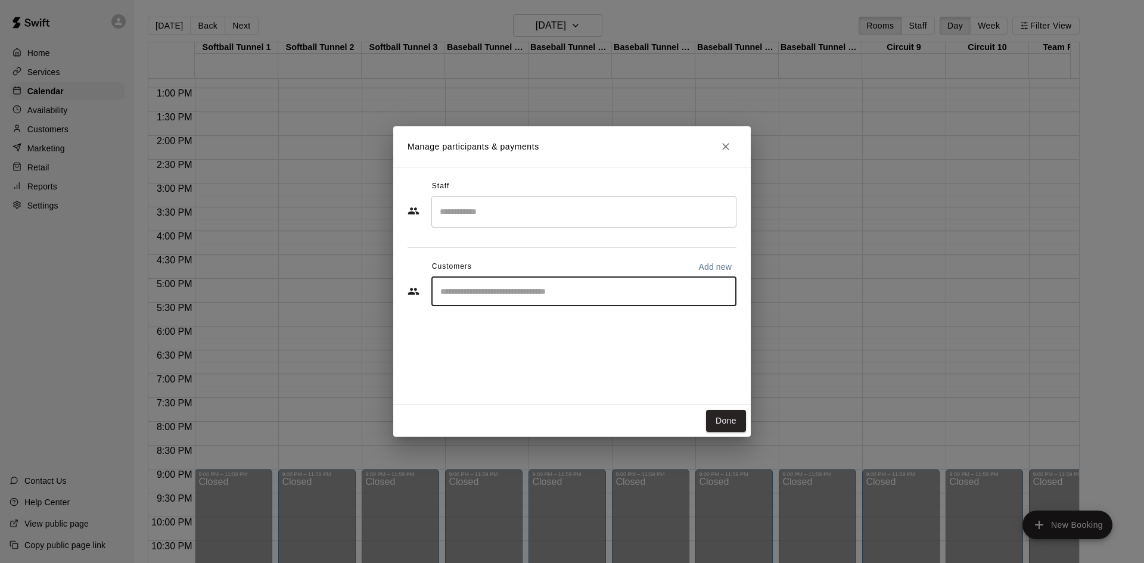
click at [483, 296] on input "Start typing to search customers..." at bounding box center [584, 292] width 294 height 12
type input "******"
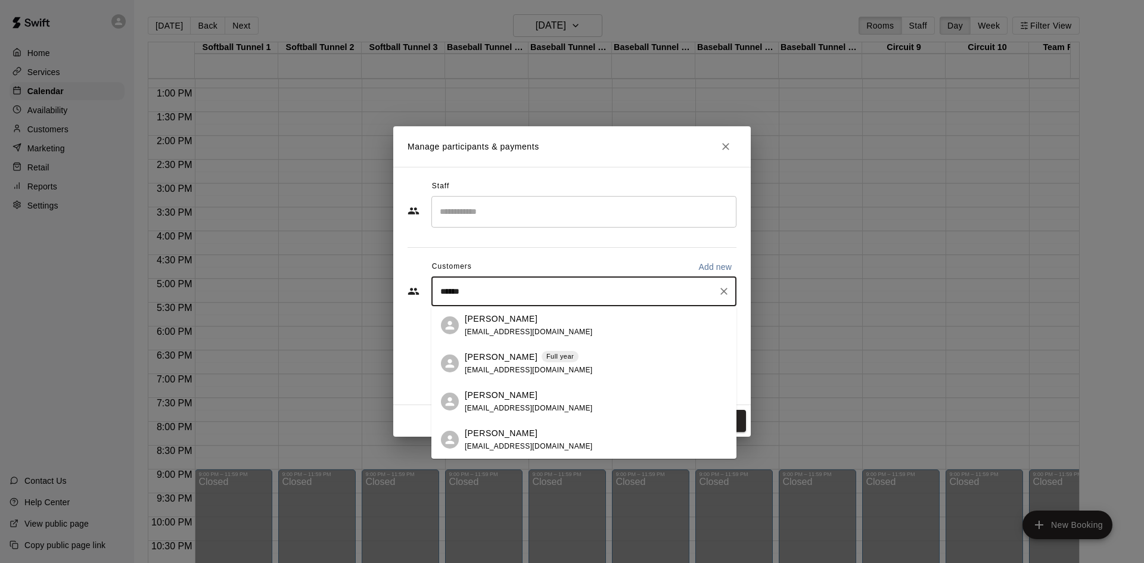
click at [511, 370] on span "[EMAIL_ADDRESS][DOMAIN_NAME]" at bounding box center [529, 370] width 128 height 8
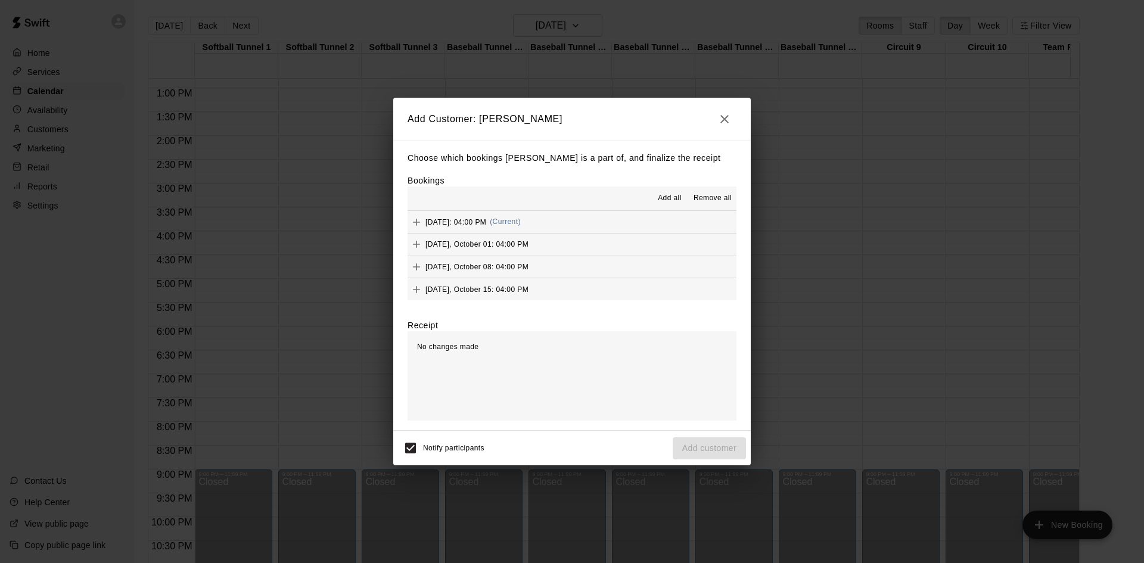
click at [665, 197] on span "Add all" at bounding box center [670, 199] width 24 height 12
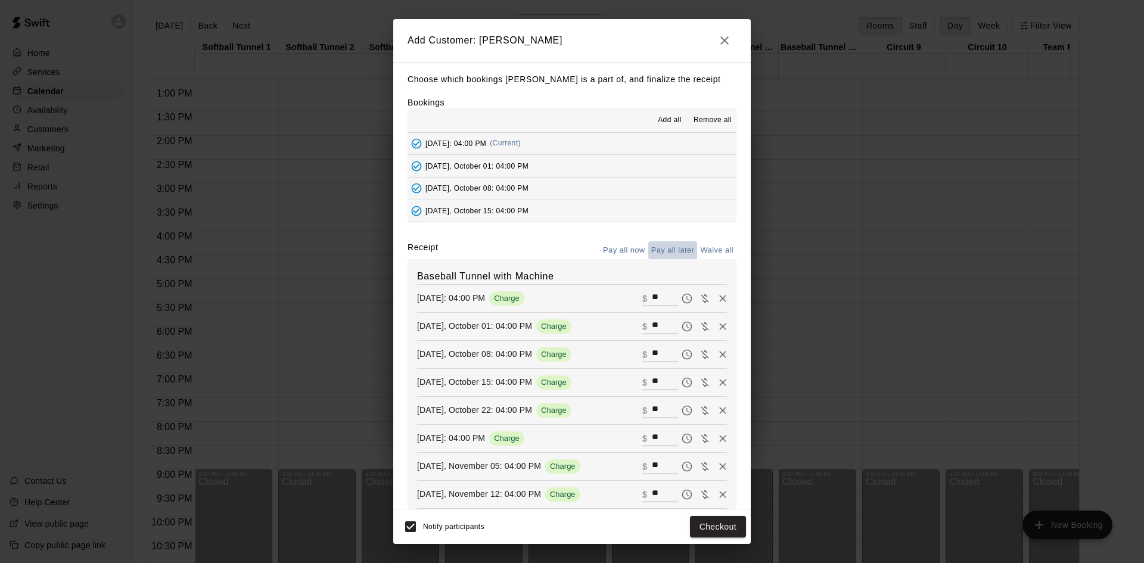
click at [667, 253] on button "Pay all later" at bounding box center [673, 250] width 49 height 18
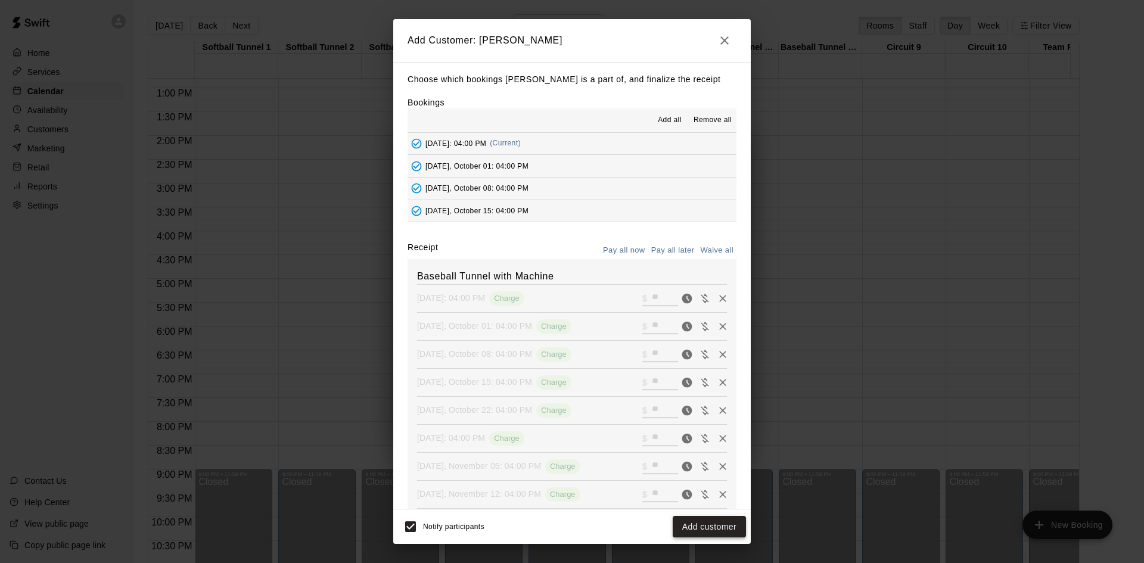
click at [708, 527] on button "Add customer" at bounding box center [709, 527] width 73 height 22
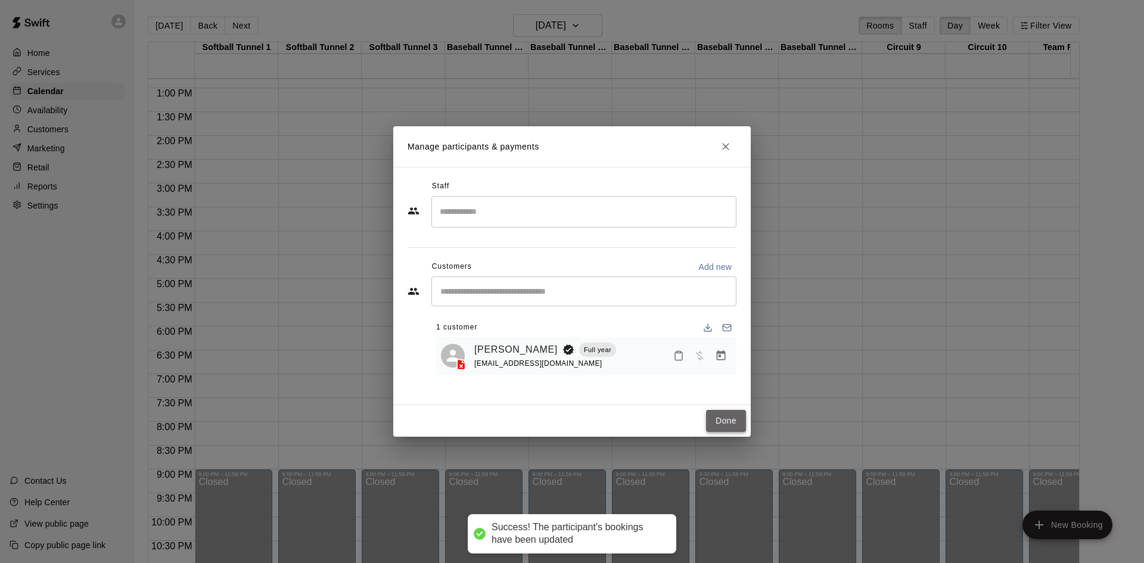
click at [733, 423] on button "Done" at bounding box center [726, 421] width 40 height 22
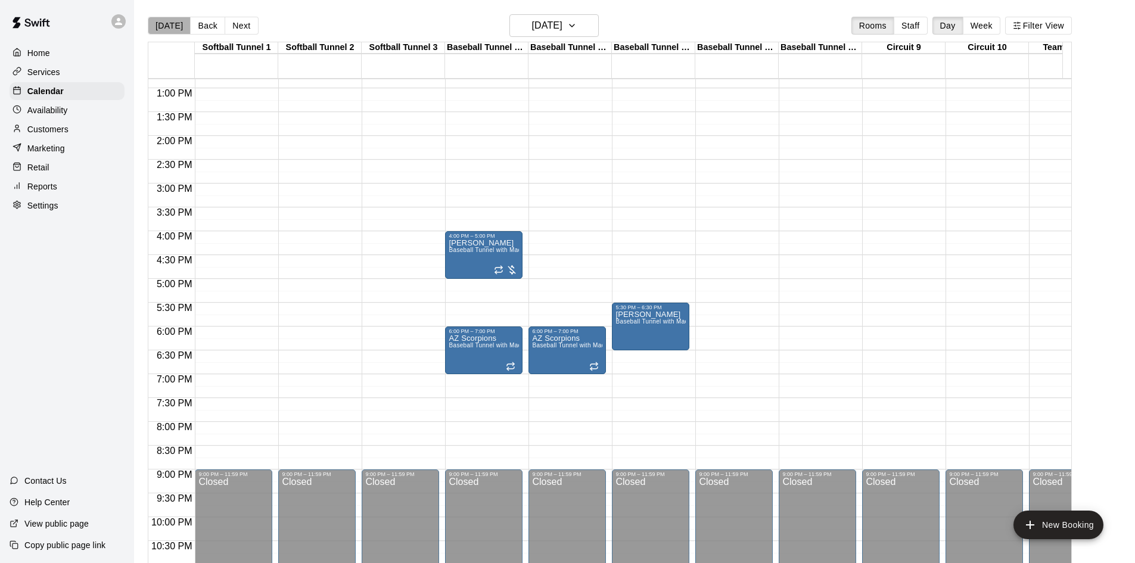
click at [175, 20] on button "[DATE]" at bounding box center [169, 26] width 43 height 18
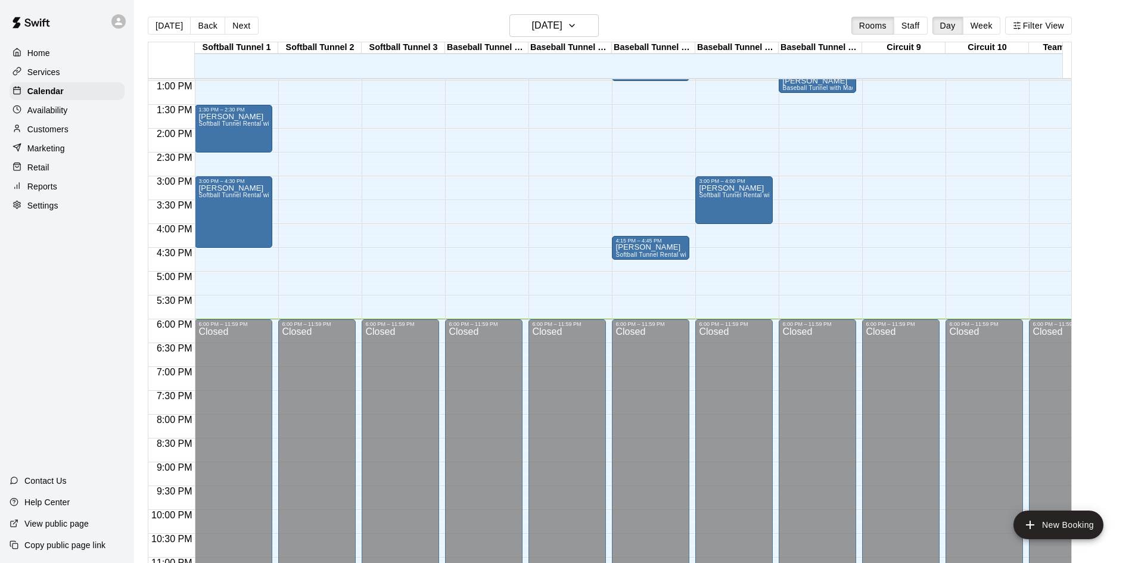
scroll to position [597, 0]
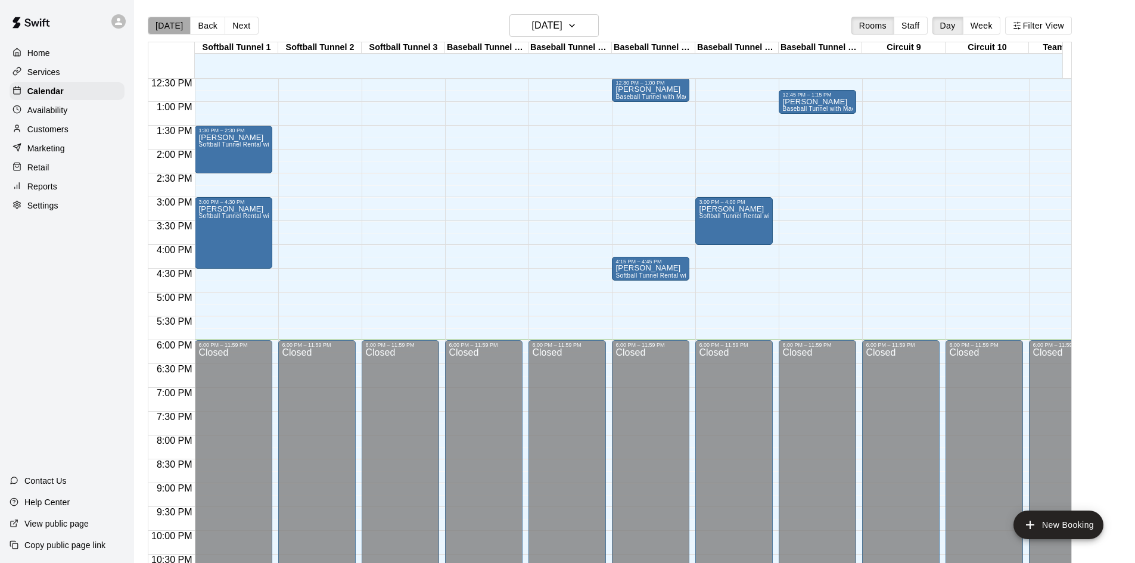
click at [175, 24] on button "[DATE]" at bounding box center [169, 26] width 43 height 18
